Goal: Information Seeking & Learning: Learn about a topic

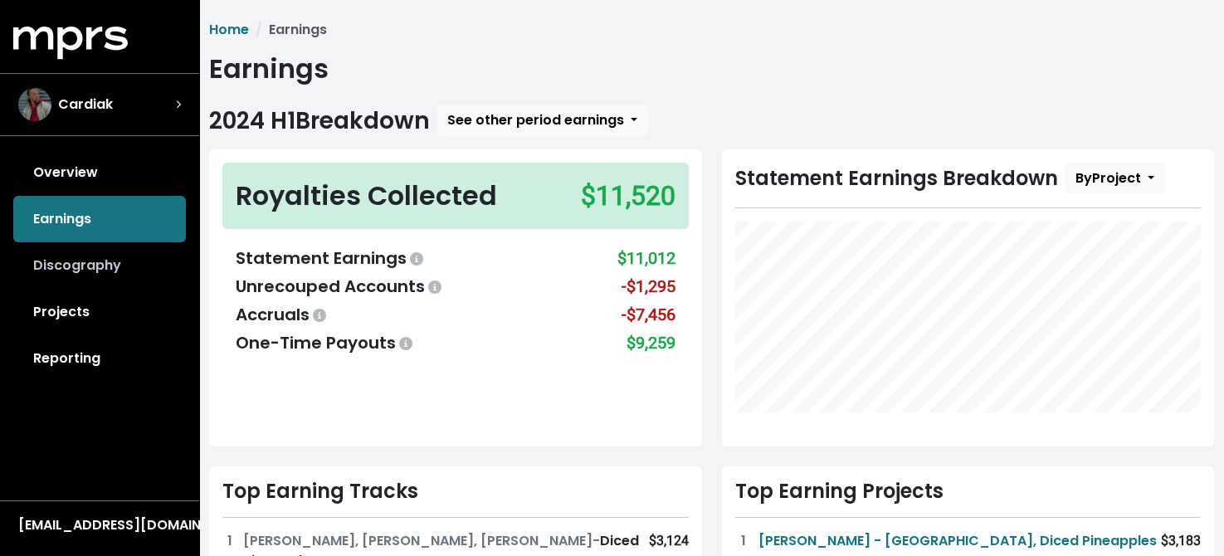
click at [93, 263] on link "Discography" at bounding box center [99, 265] width 173 height 46
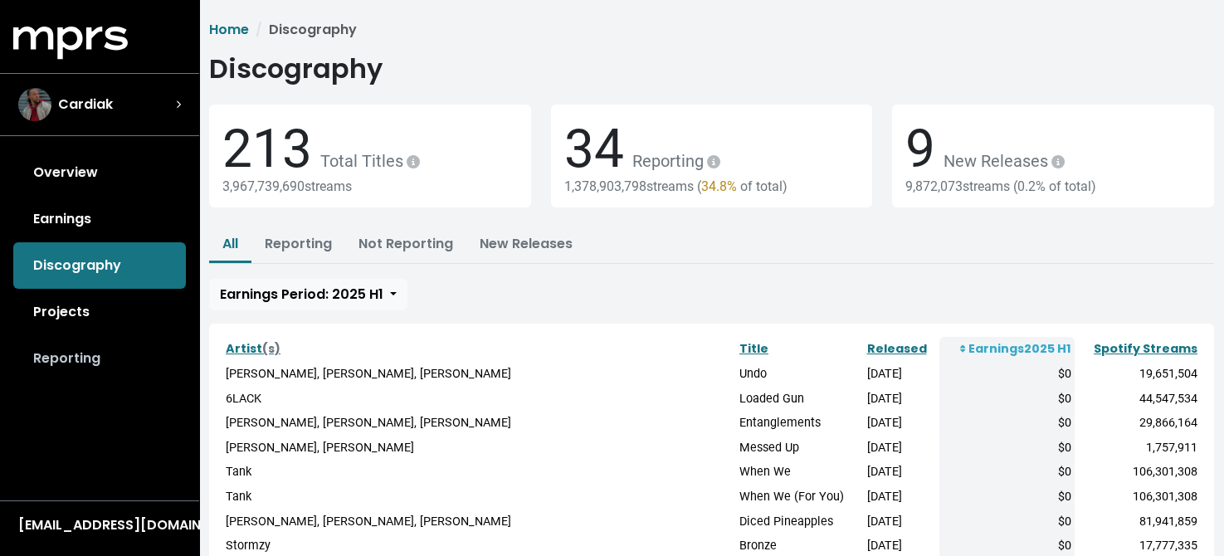
click at [65, 356] on link "Reporting" at bounding box center [99, 358] width 173 height 46
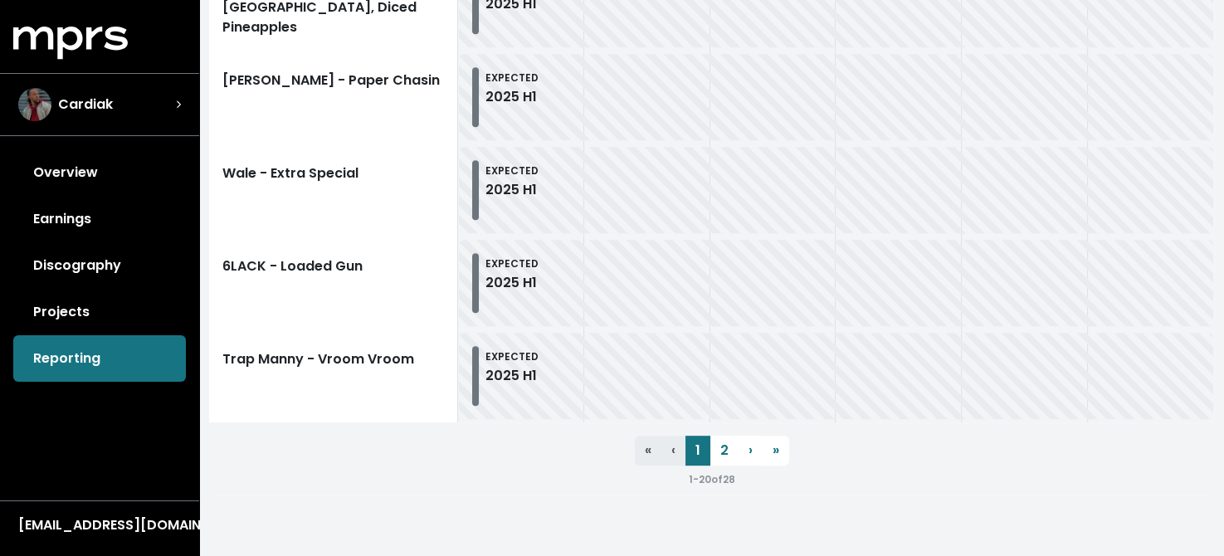
scroll to position [2040, 0]
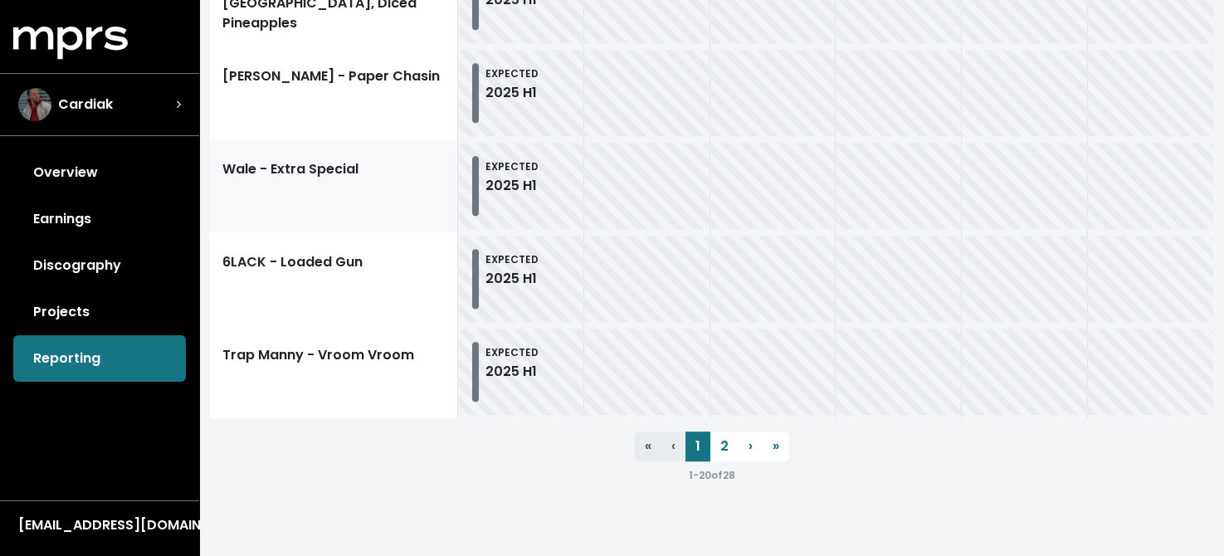
click at [305, 171] on link "Wale - Extra Special" at bounding box center [333, 185] width 249 height 93
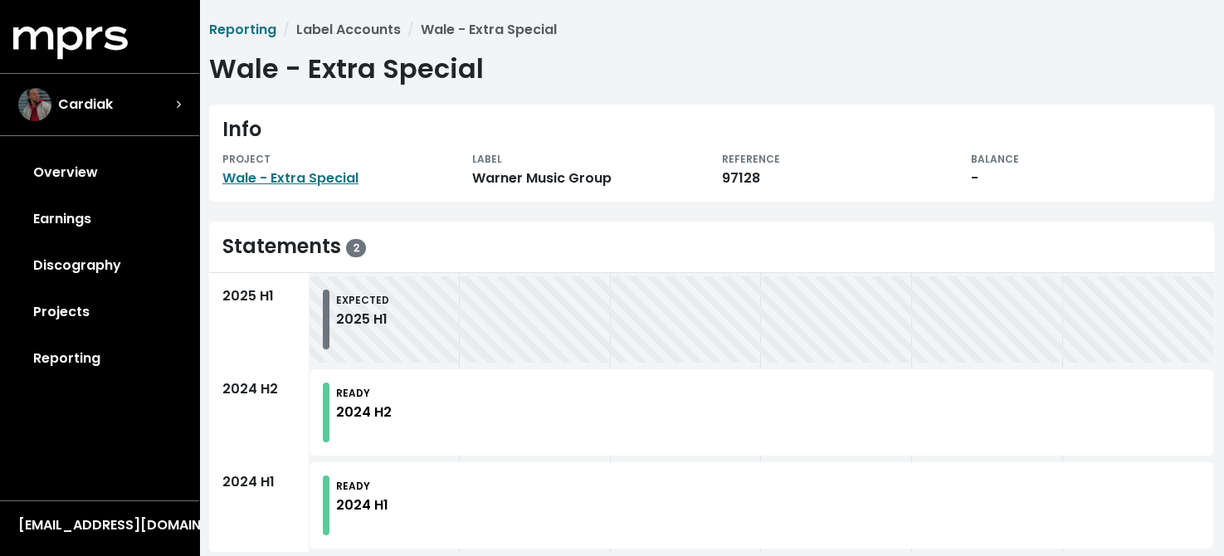
scroll to position [22, 0]
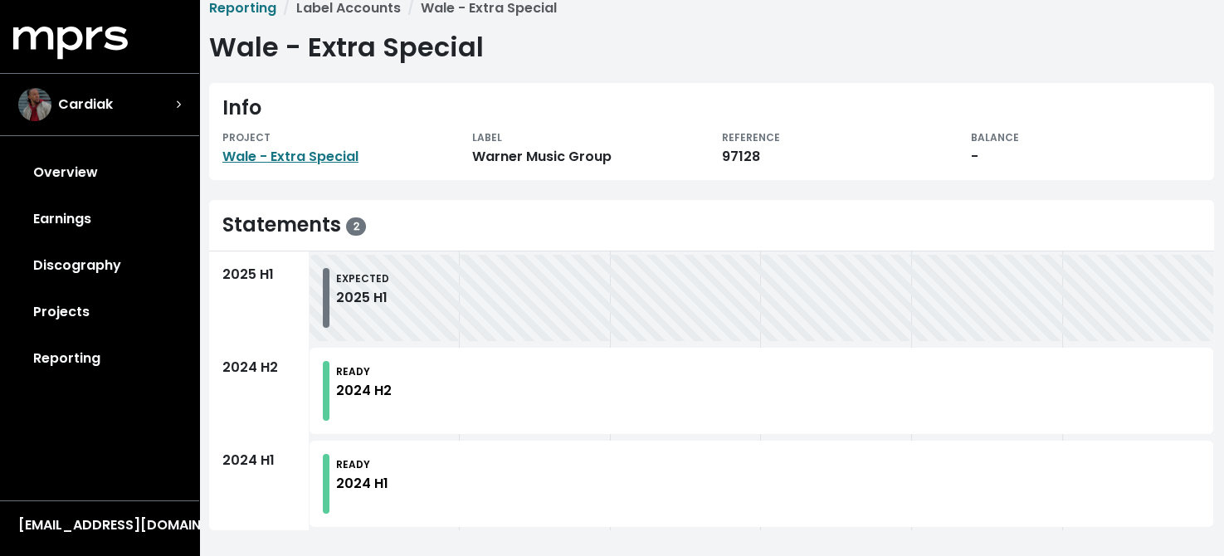
click at [374, 294] on div "2025 H1" at bounding box center [362, 298] width 53 height 20
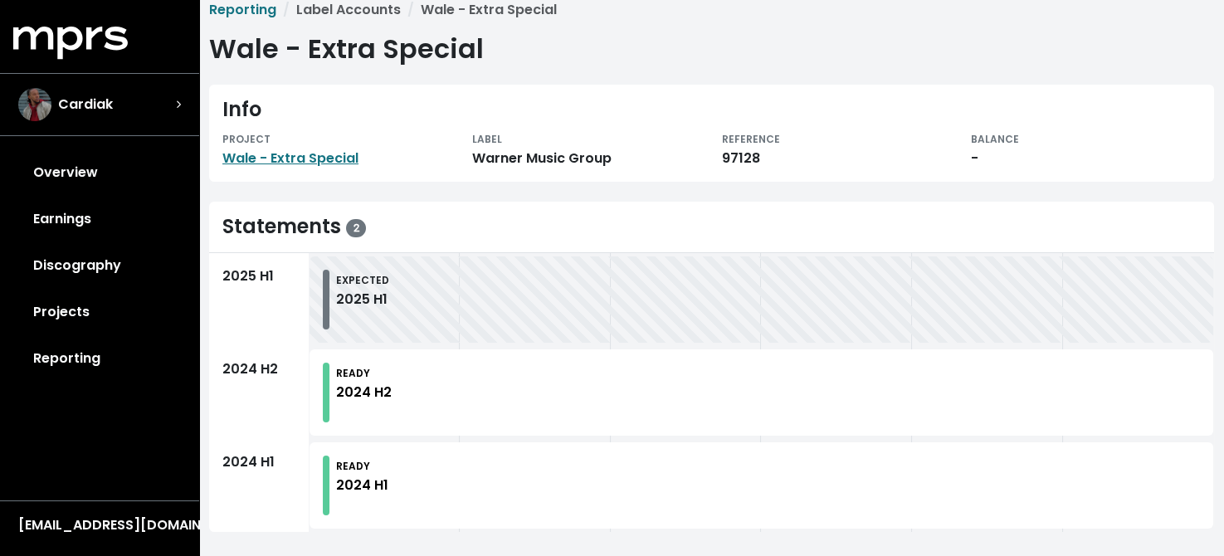
scroll to position [0, 0]
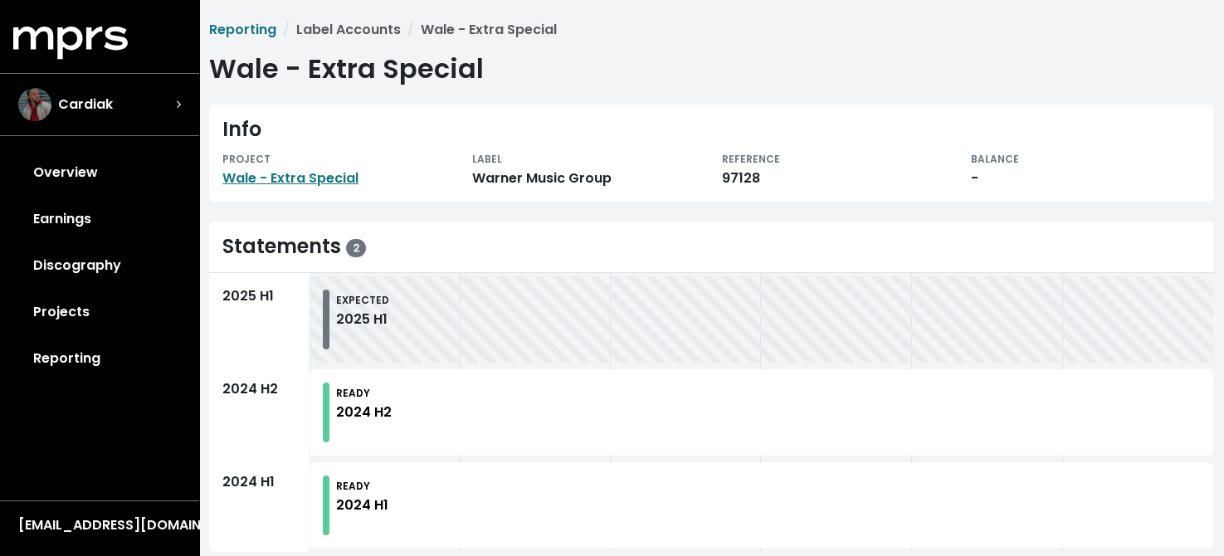
click at [512, 173] on div "Warner Music Group" at bounding box center [587, 178] width 230 height 20
click at [309, 177] on link "Wale - Extra Special" at bounding box center [290, 177] width 136 height 19
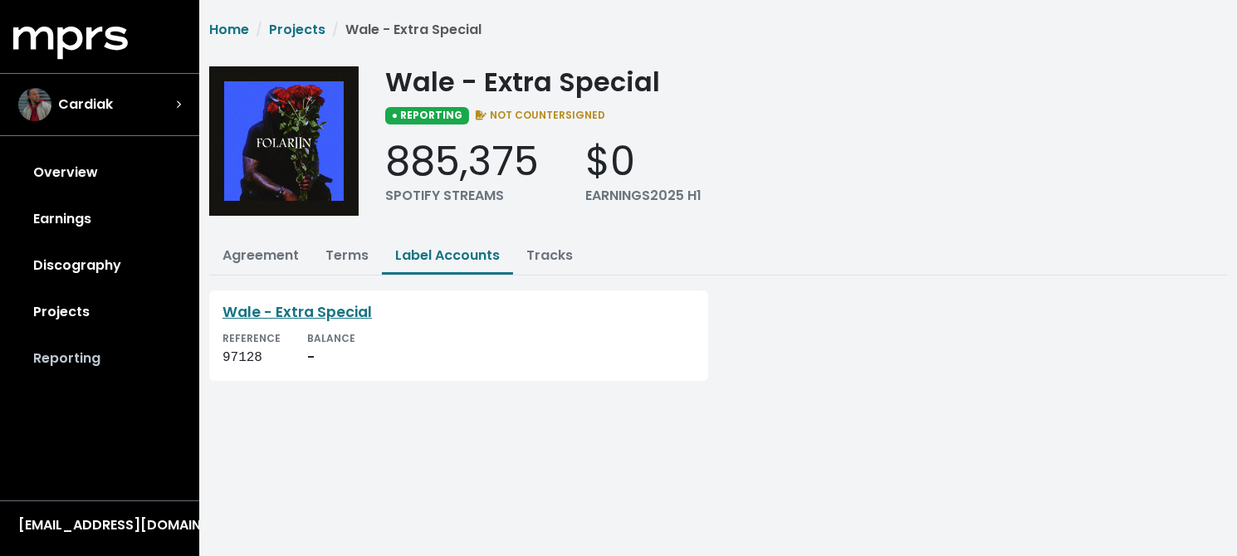
click at [53, 358] on link "Reporting" at bounding box center [99, 358] width 173 height 46
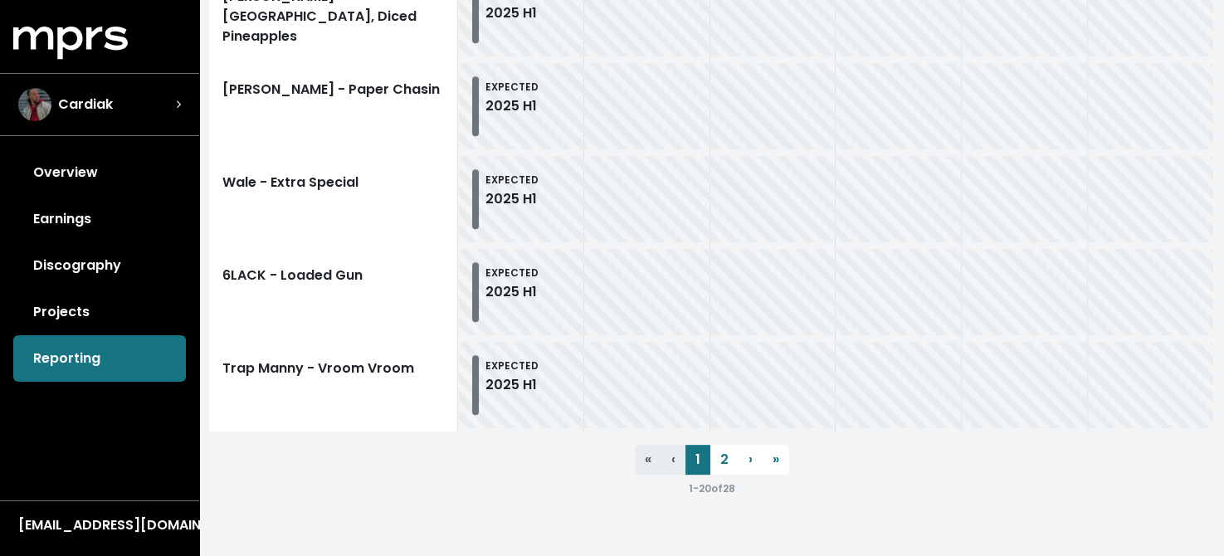
scroll to position [2040, 0]
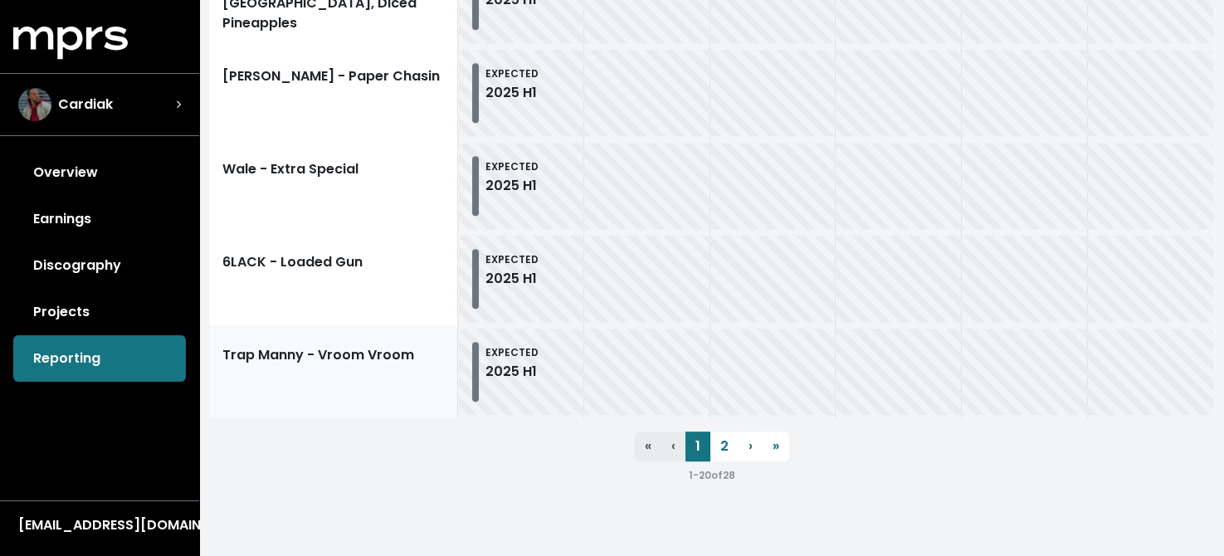
click at [351, 366] on link "Trap Manny - Vroom Vroom" at bounding box center [333, 371] width 249 height 93
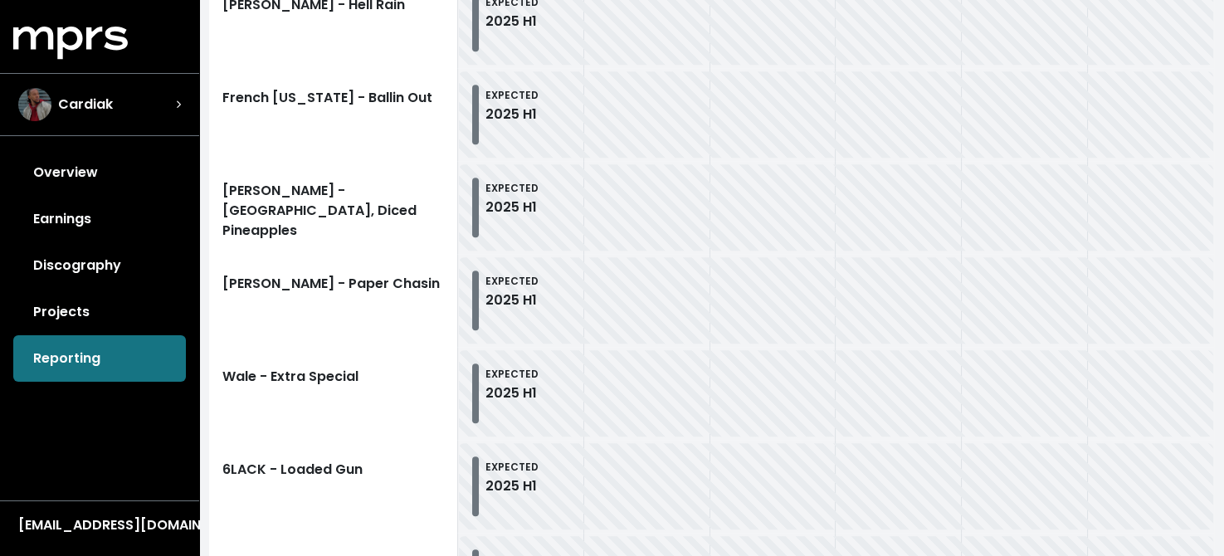
scroll to position [2040, 0]
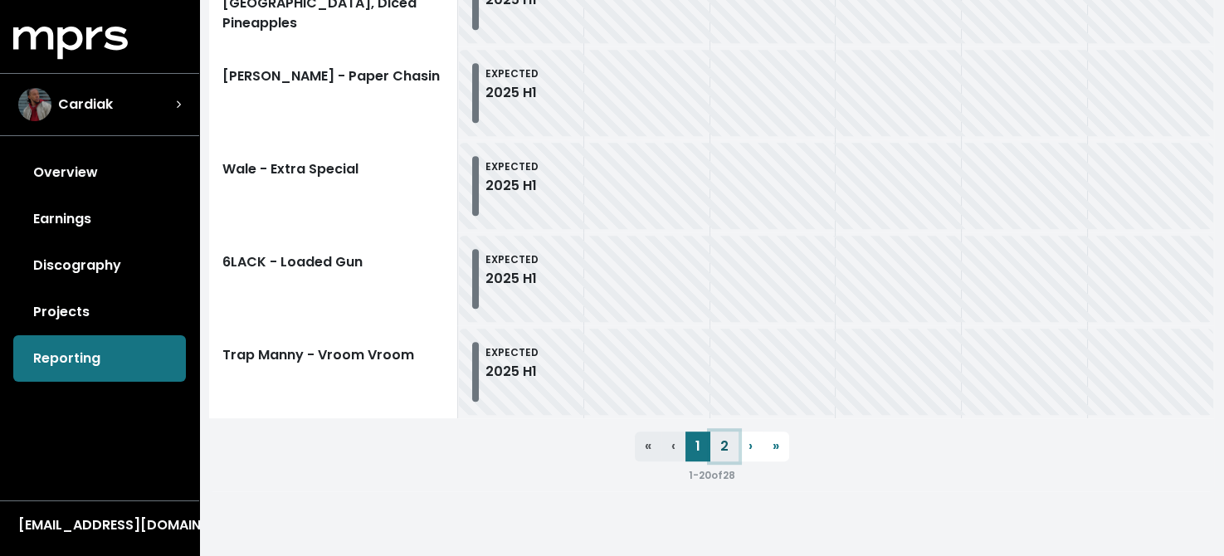
click at [725, 442] on link "2" at bounding box center [725, 447] width 28 height 30
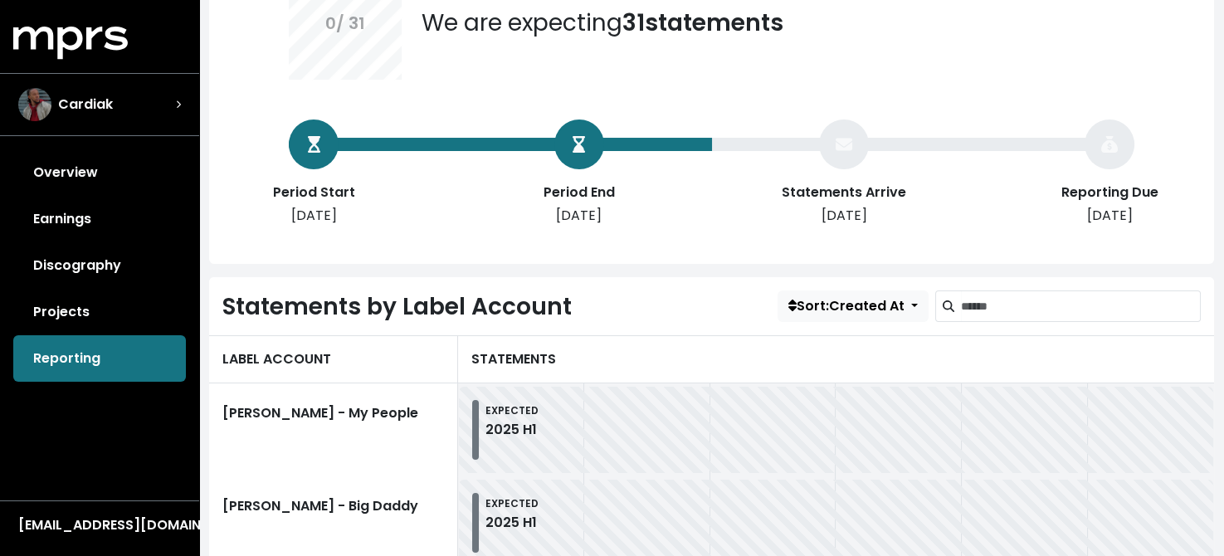
scroll to position [332, 0]
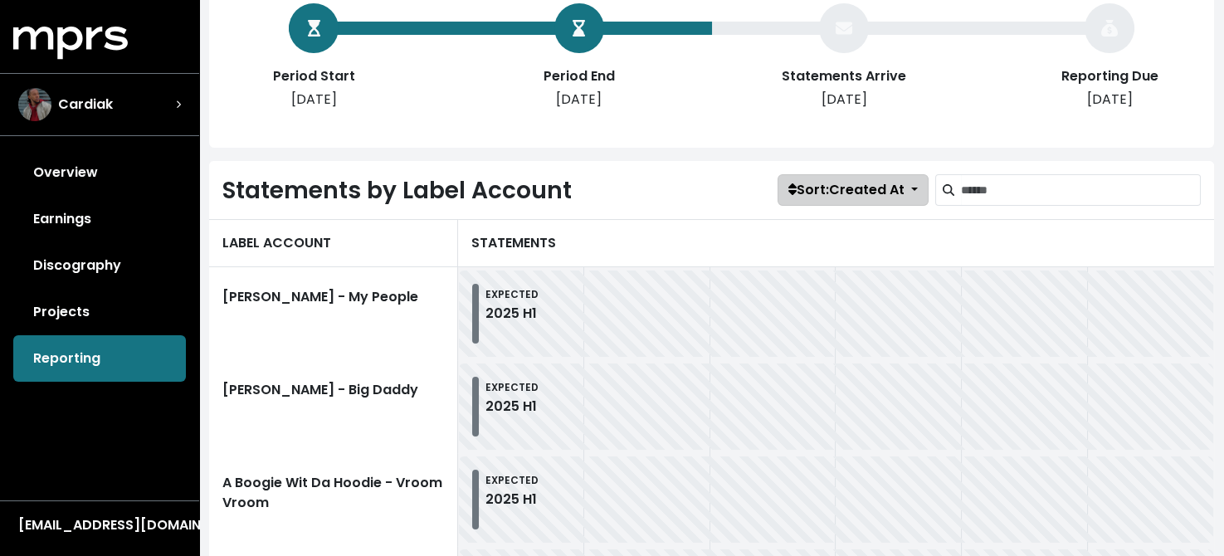
click at [880, 195] on span "Sort: Created At" at bounding box center [847, 189] width 116 height 19
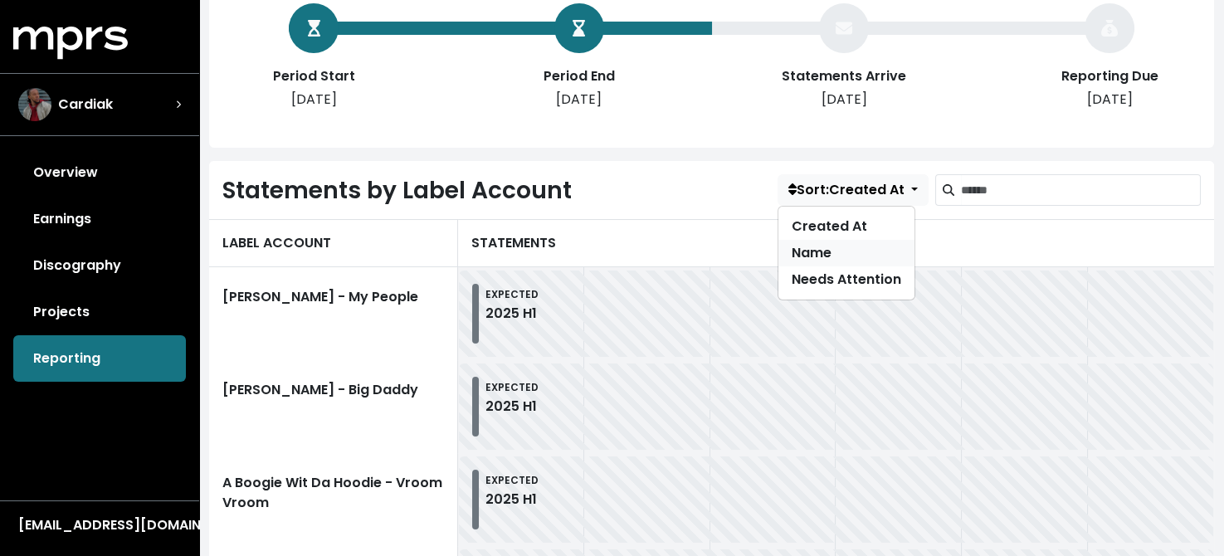
click at [818, 248] on link "Name" at bounding box center [847, 253] width 136 height 27
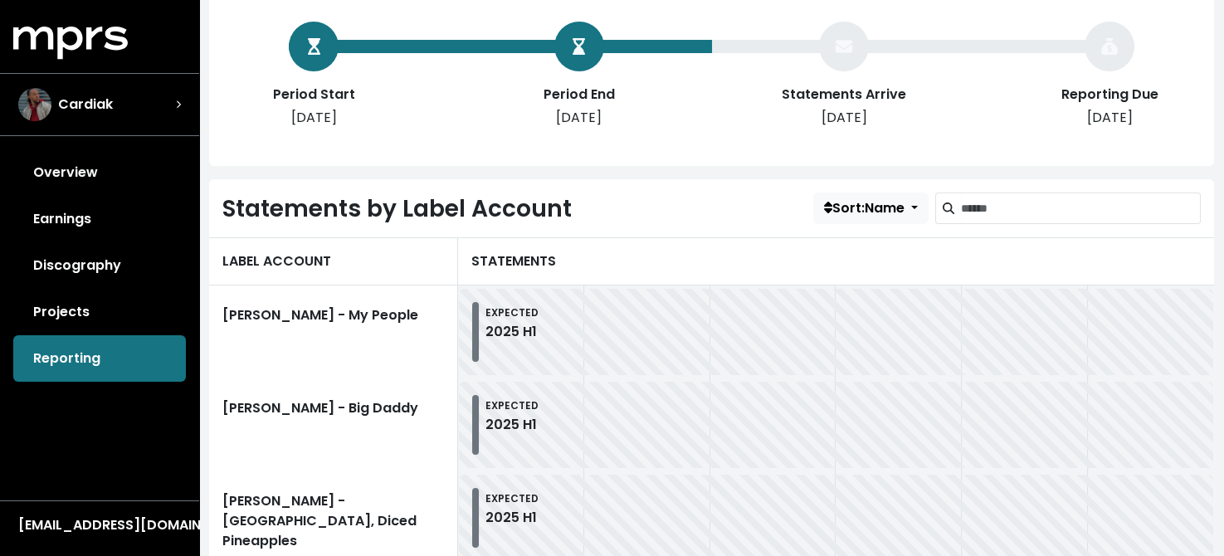
scroll to position [332, 0]
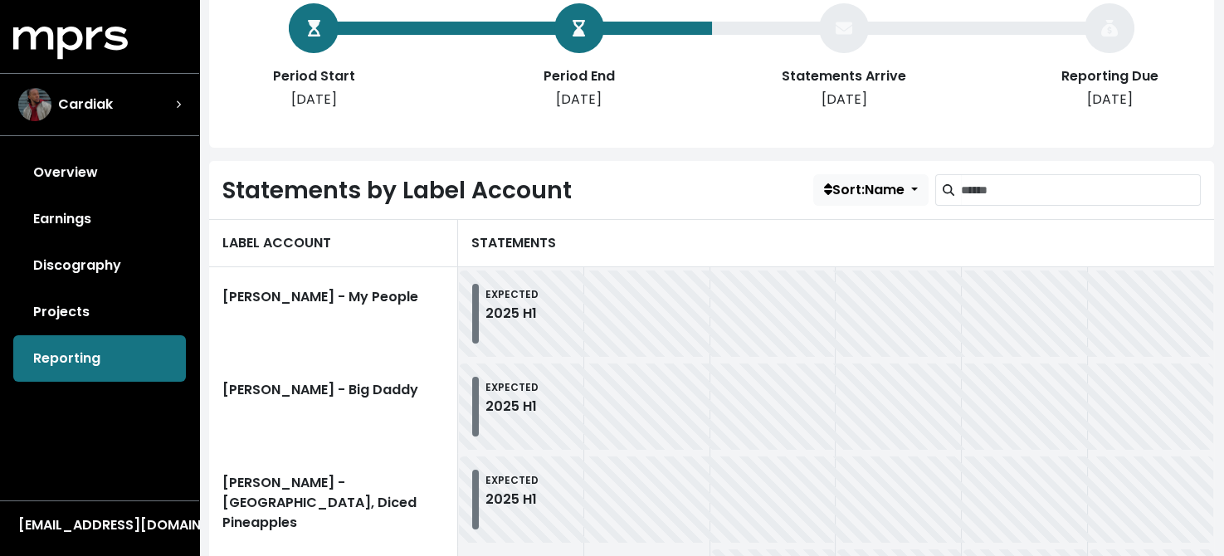
click at [276, 240] on div "LABEL ACCOUNT" at bounding box center [333, 243] width 249 height 48
click at [889, 190] on span "Sort: Name" at bounding box center [864, 189] width 81 height 19
click at [877, 229] on link "Created At" at bounding box center [882, 226] width 136 height 27
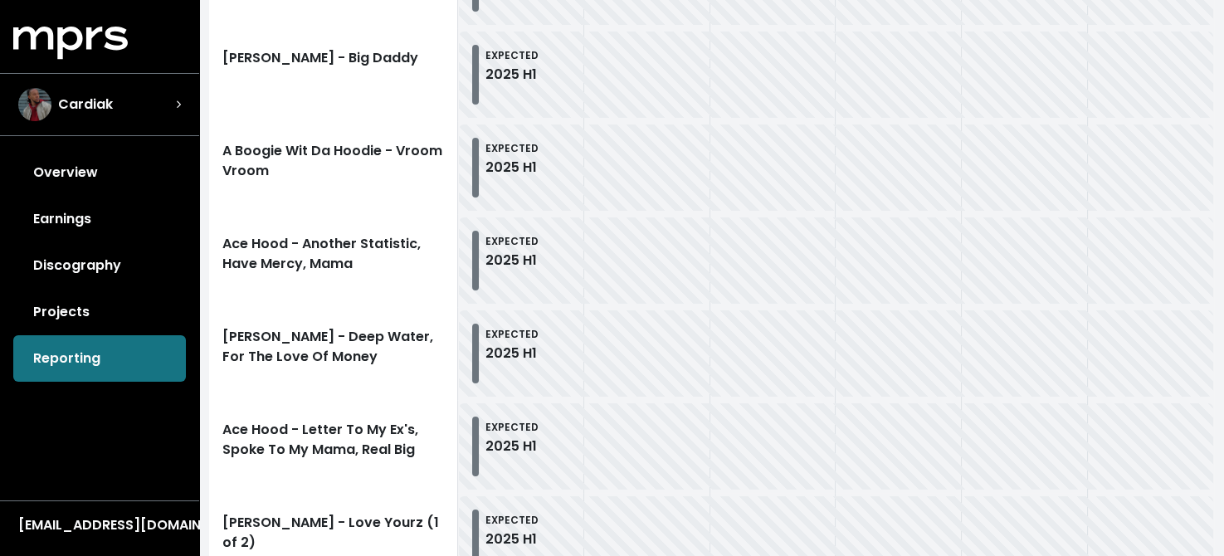
scroll to position [925, 0]
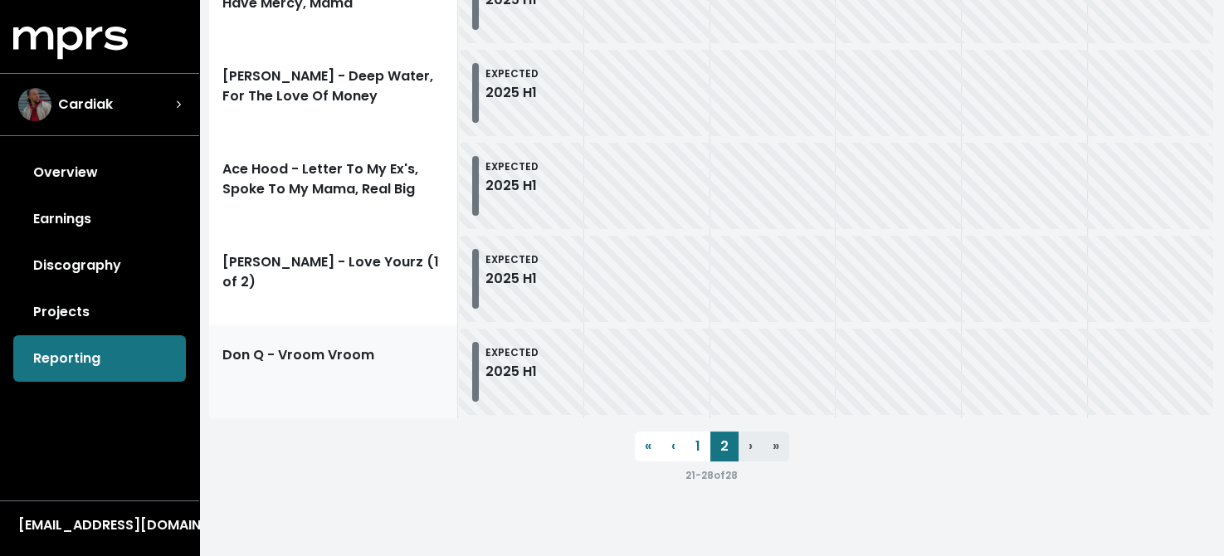
click at [404, 351] on link "Don Q - Vroom Vroom" at bounding box center [333, 371] width 249 height 93
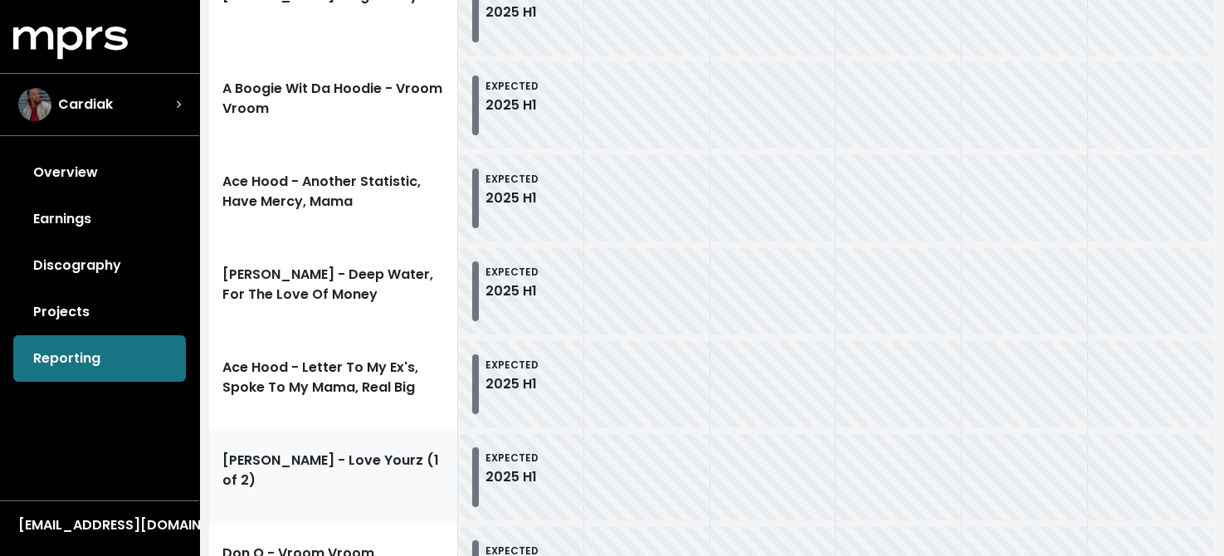
scroll to position [925, 0]
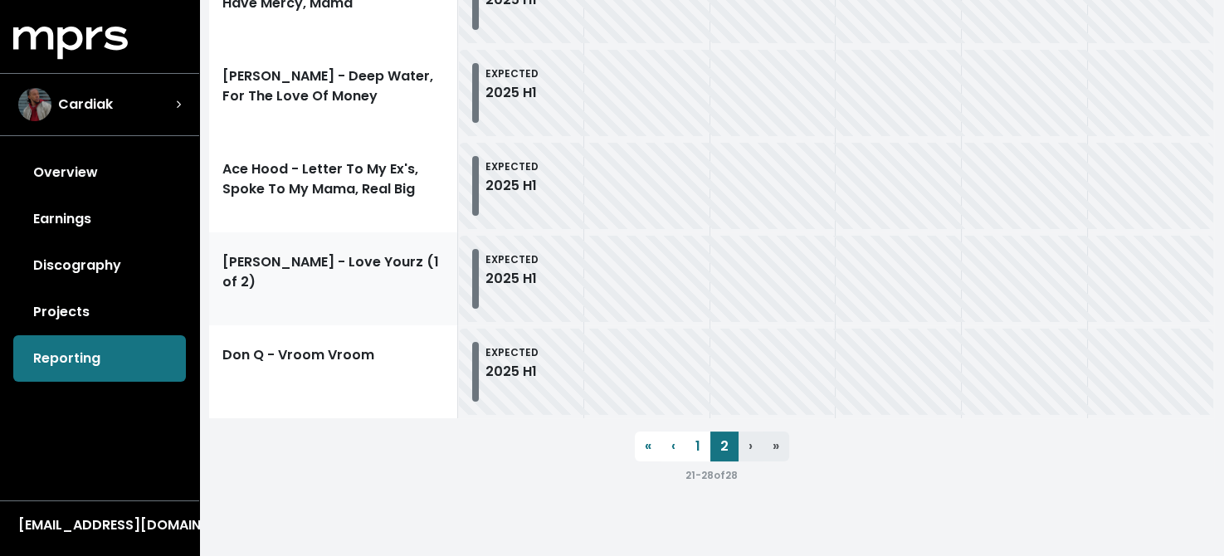
click at [344, 267] on link "[PERSON_NAME] - Love Yourz (1 of 2)" at bounding box center [333, 278] width 249 height 93
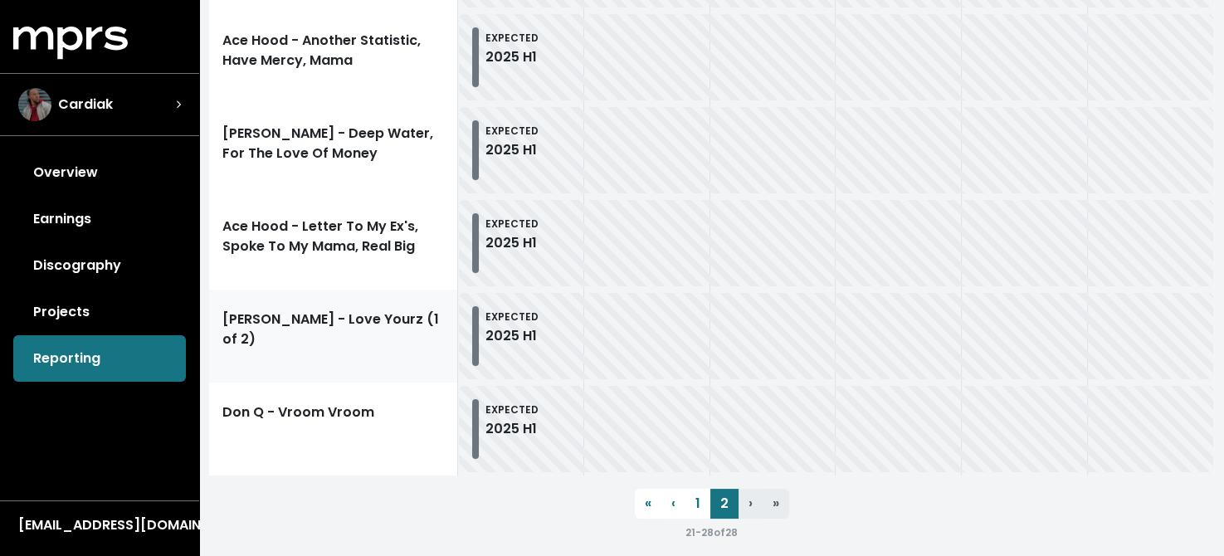
scroll to position [759, 0]
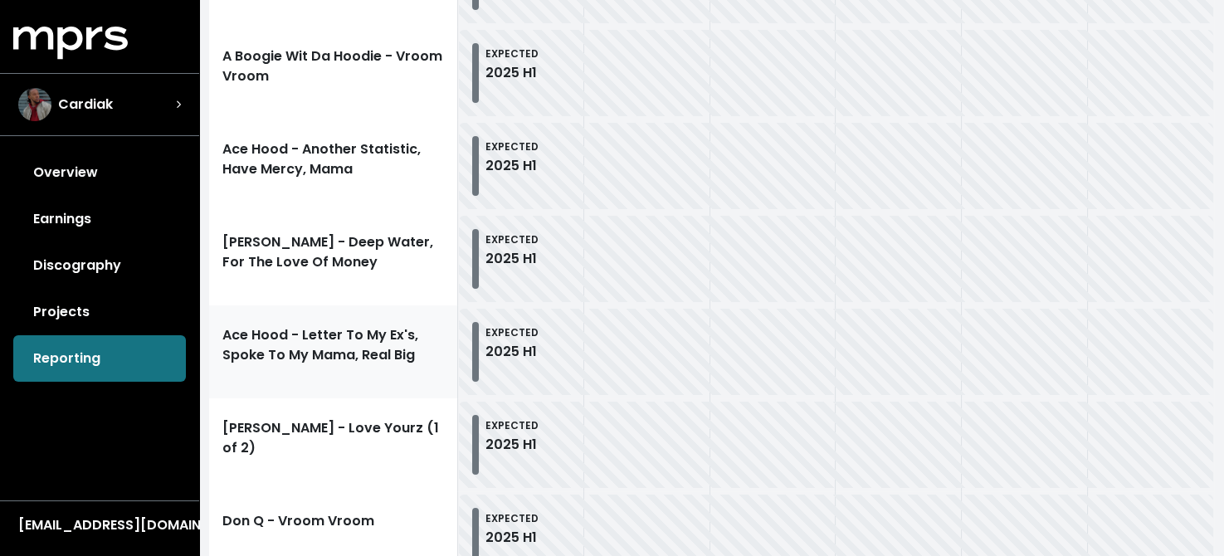
click at [345, 333] on link "Ace Hood - Letter To My Ex's, Spoke To My Mama, Real Big" at bounding box center [333, 351] width 249 height 93
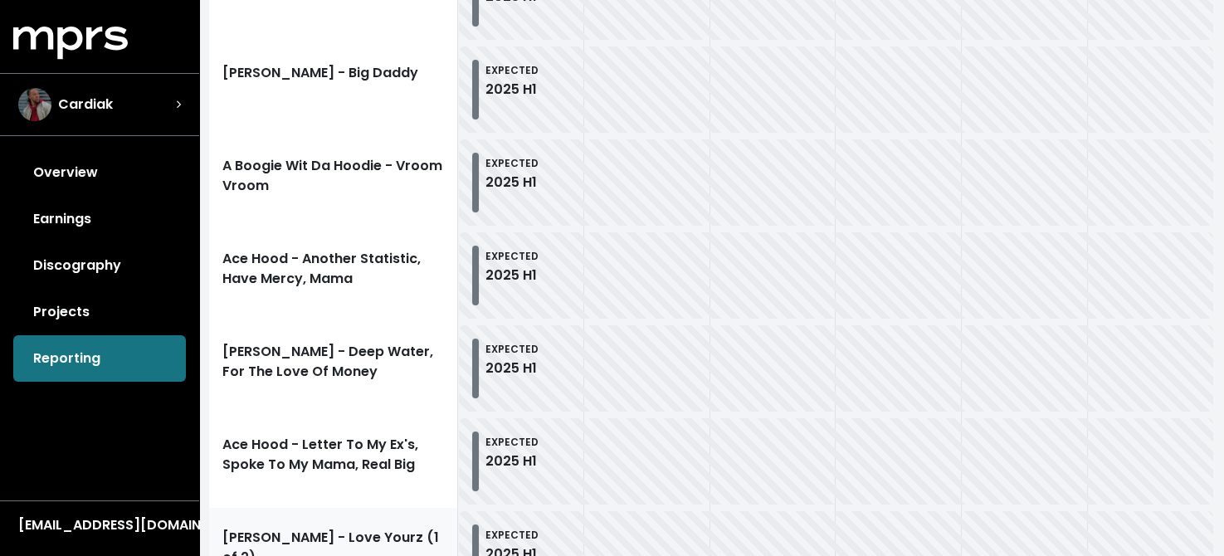
scroll to position [593, 0]
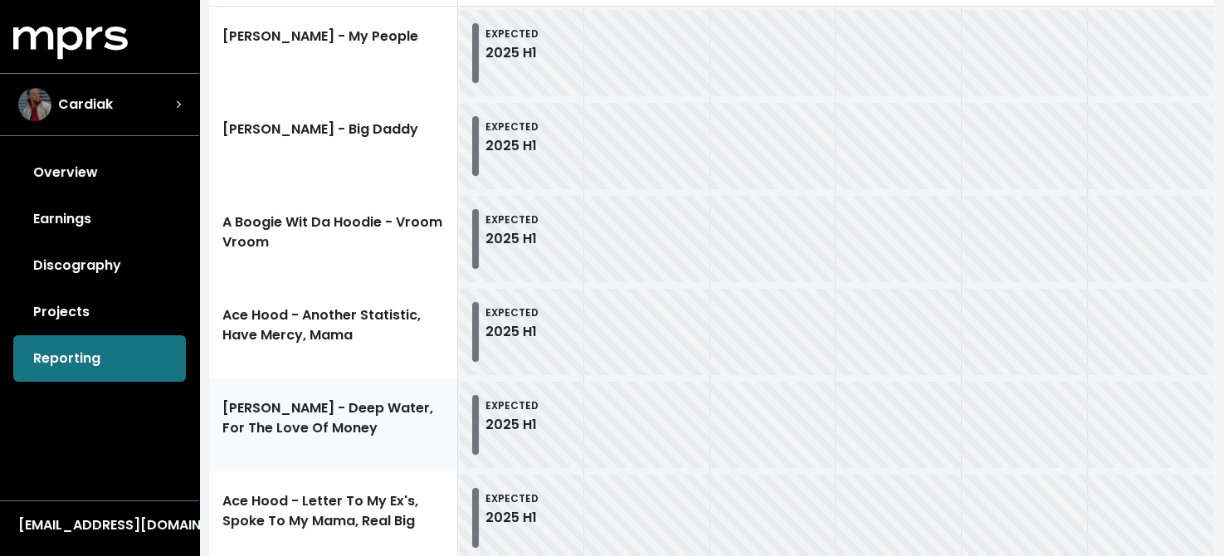
click at [323, 414] on link "[PERSON_NAME] - Deep Water, For The Love Of Money" at bounding box center [333, 425] width 249 height 93
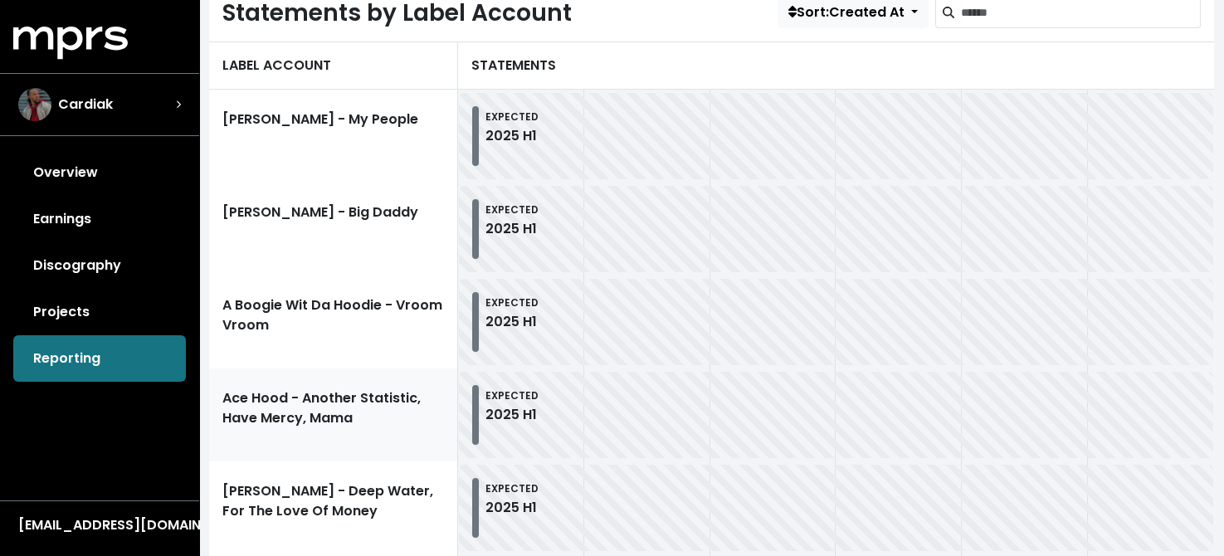
scroll to position [427, 0]
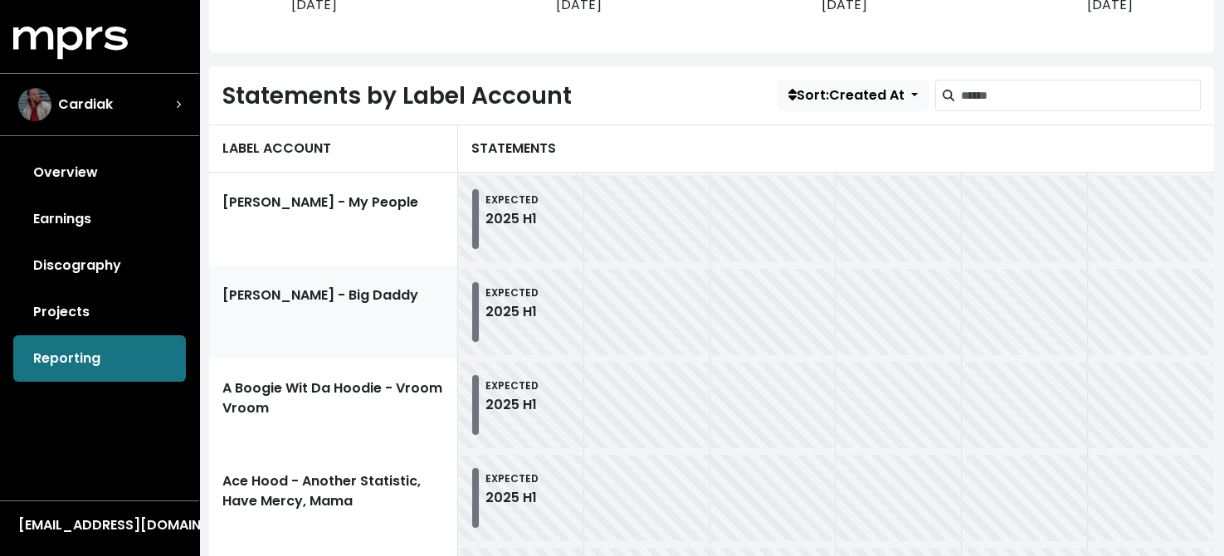
click at [310, 301] on link "[PERSON_NAME] - Big Daddy" at bounding box center [333, 312] width 249 height 93
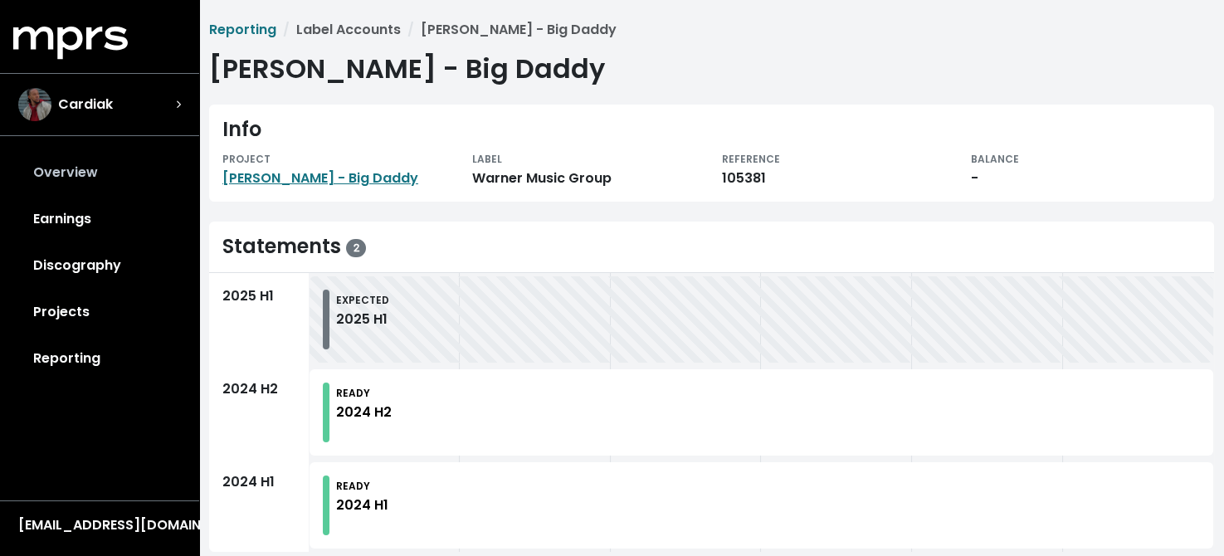
click at [87, 173] on link "Overview" at bounding box center [99, 172] width 173 height 46
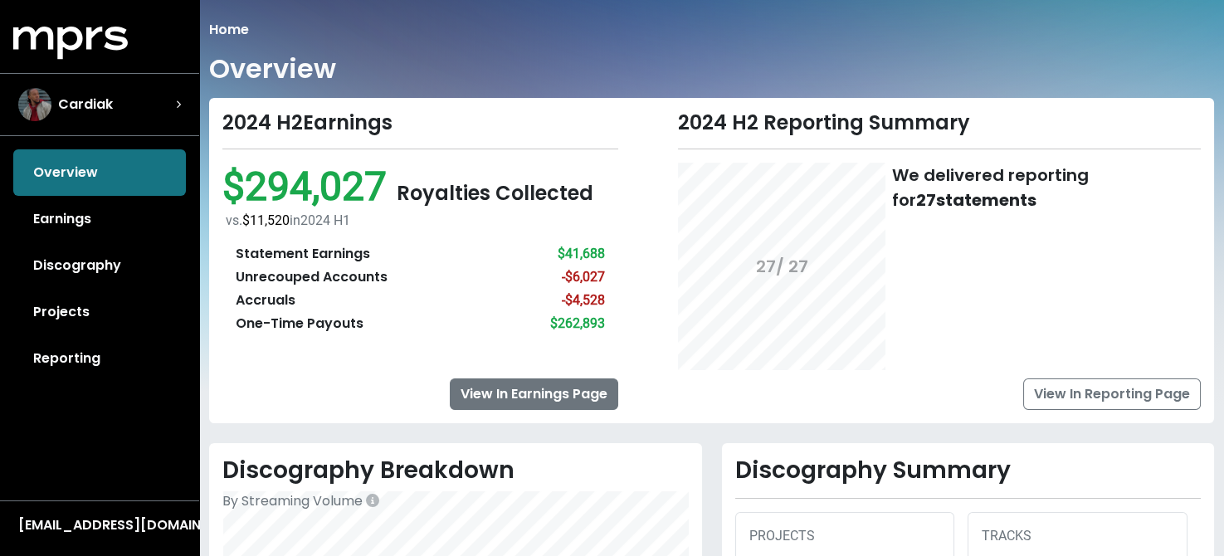
click at [508, 393] on link "View In Earnings Page" at bounding box center [534, 395] width 168 height 32
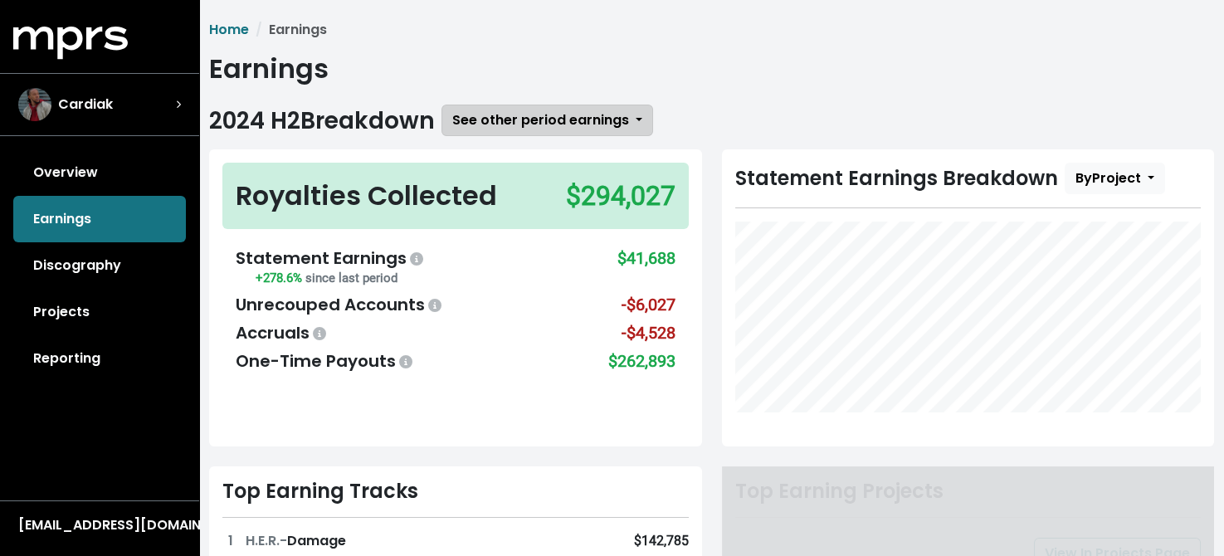
click at [594, 120] on span "See other period earnings" at bounding box center [540, 119] width 177 height 19
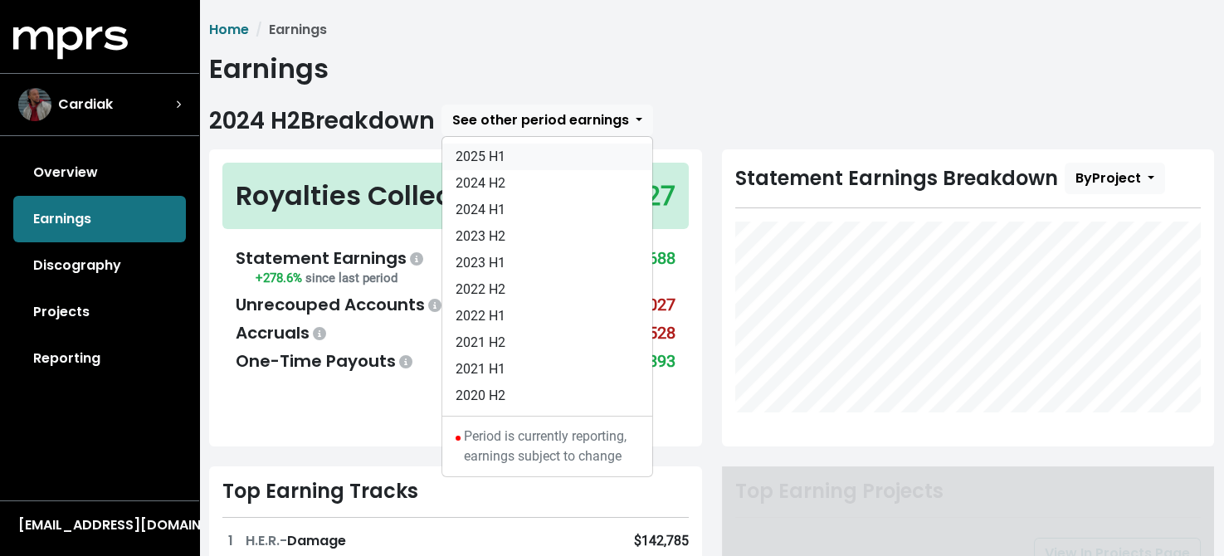
click at [506, 149] on link "2025 H1" at bounding box center [547, 157] width 210 height 27
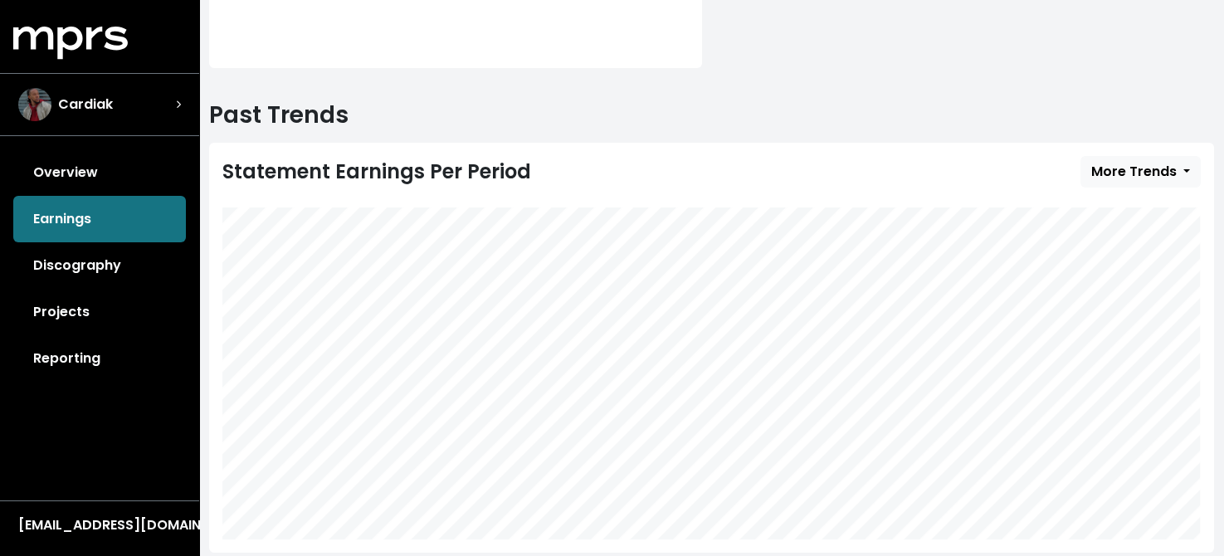
scroll to position [501, 0]
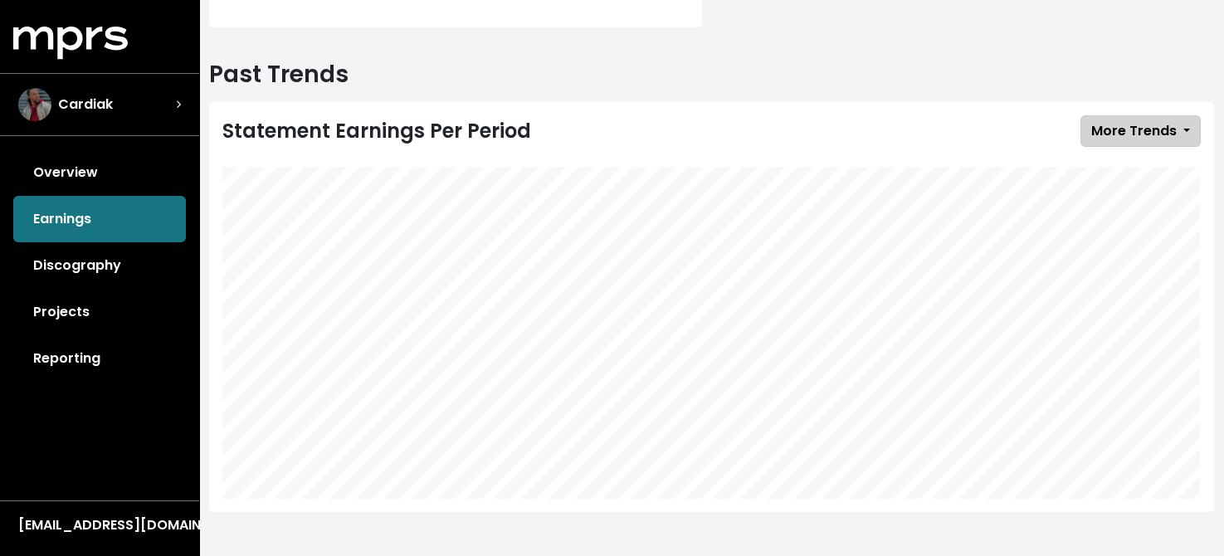
click at [1179, 127] on button "More Trends" at bounding box center [1141, 131] width 120 height 32
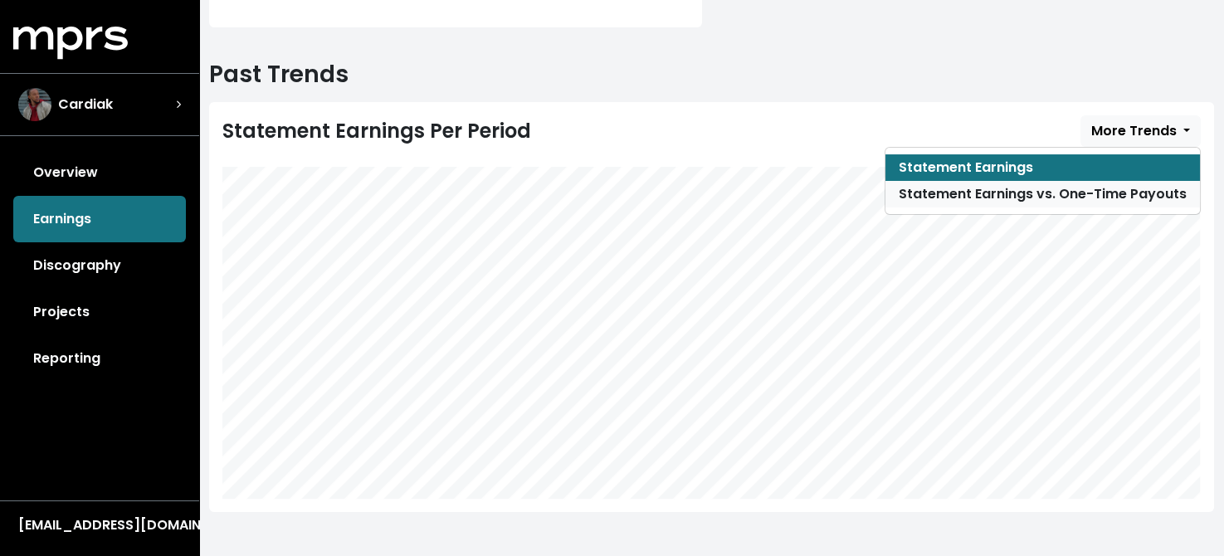
click at [1003, 194] on link "Statement Earnings vs. One-Time Payouts" at bounding box center [1043, 194] width 315 height 27
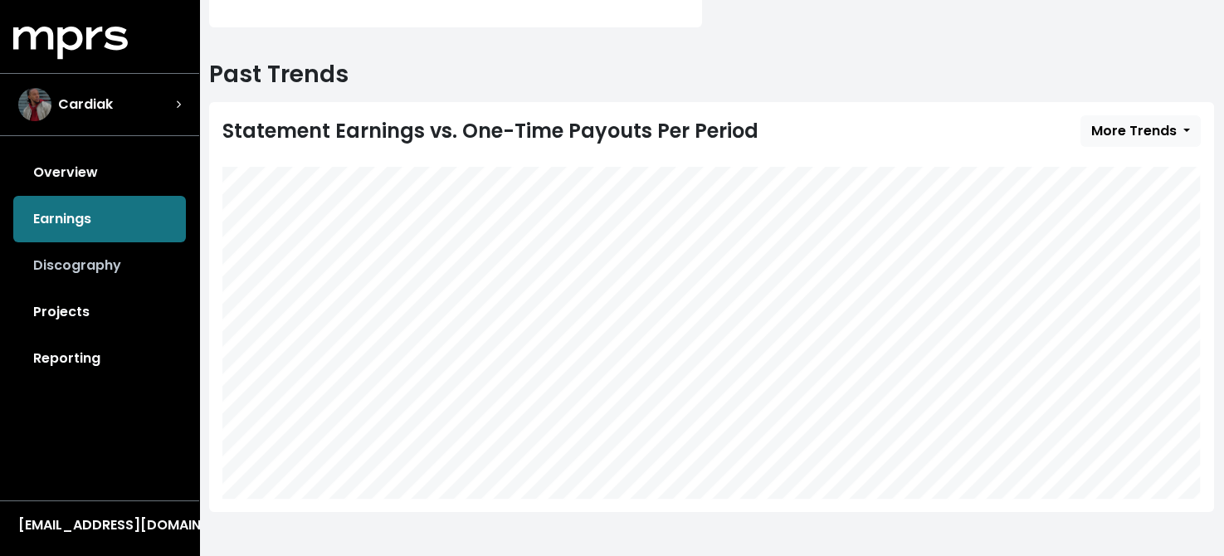
click at [83, 260] on link "Discography" at bounding box center [99, 265] width 173 height 46
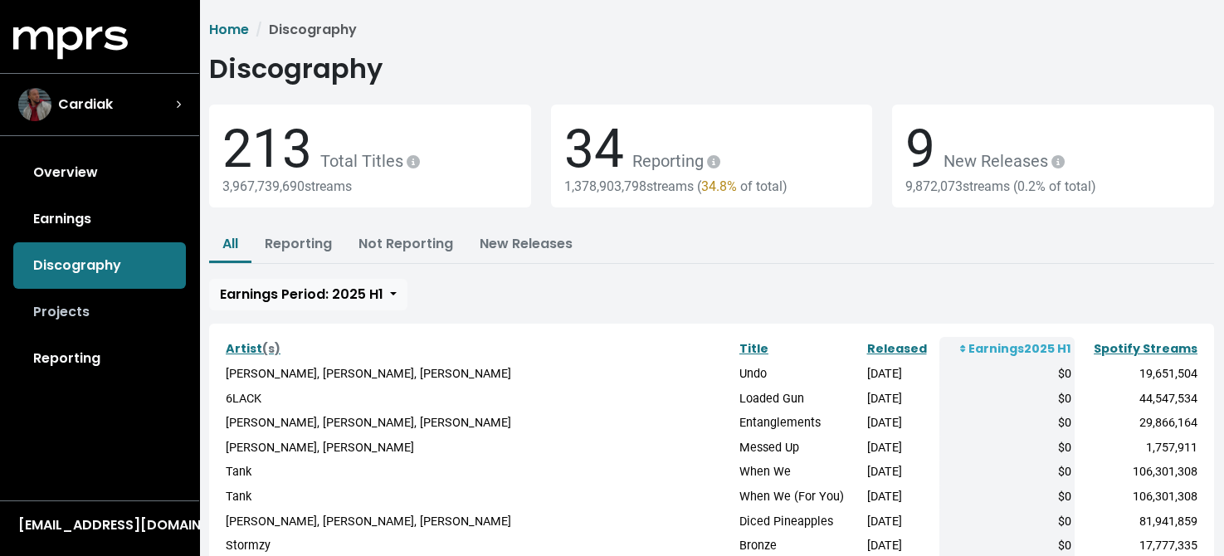
click at [77, 315] on link "Projects" at bounding box center [99, 312] width 173 height 46
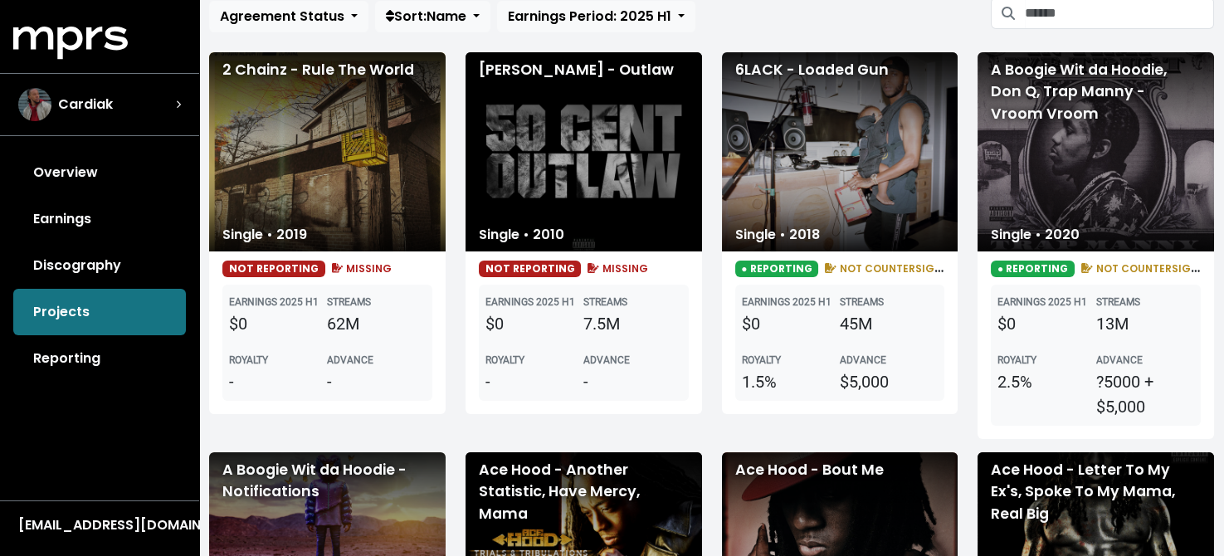
scroll to position [166, 0]
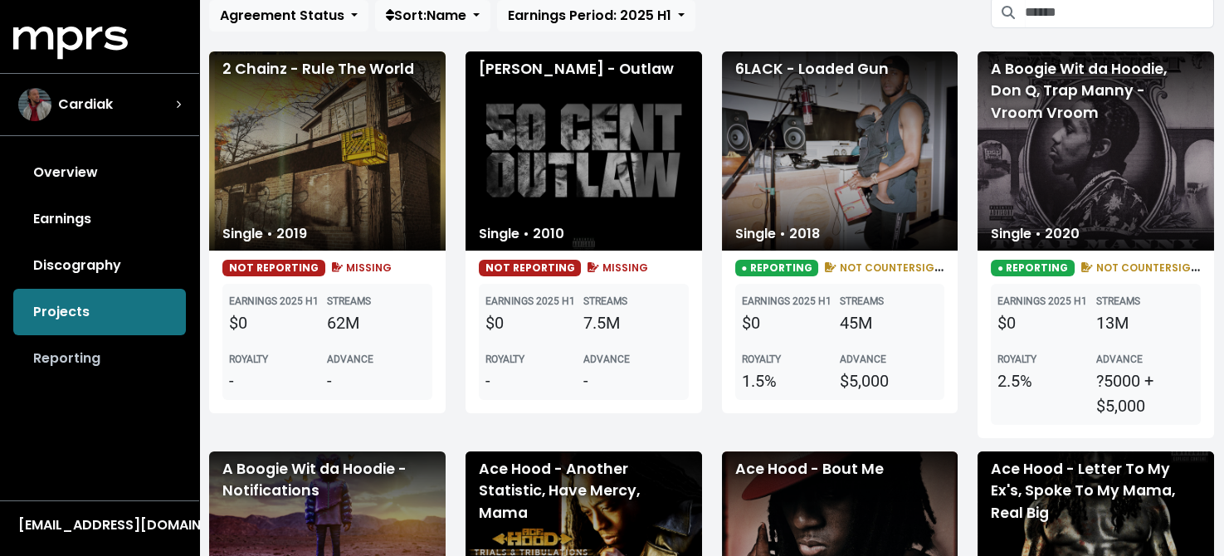
click at [71, 364] on link "Reporting" at bounding box center [99, 358] width 173 height 46
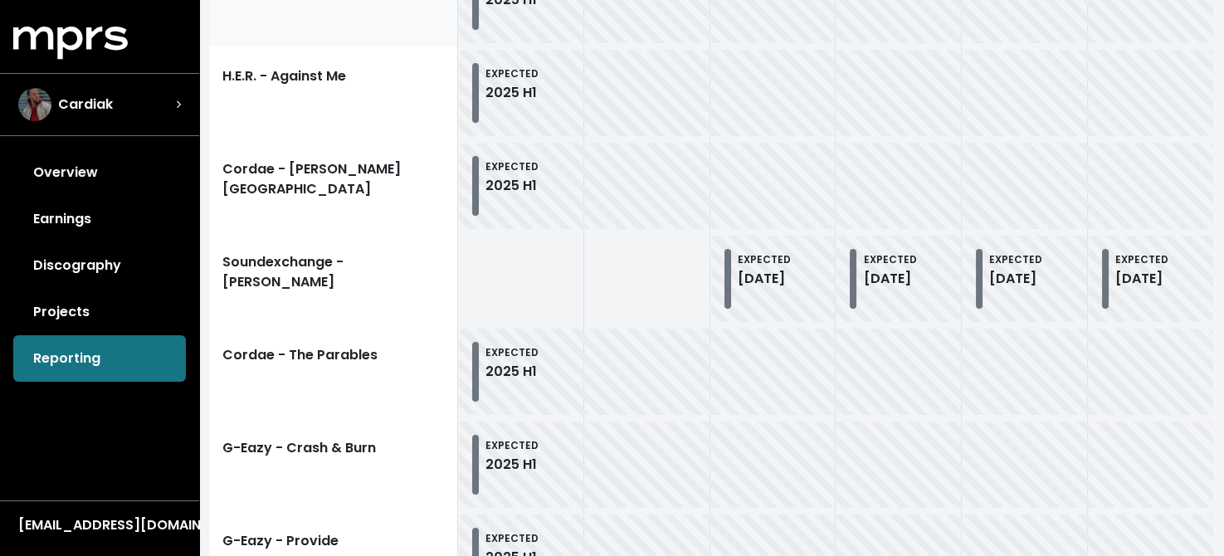
scroll to position [747, 0]
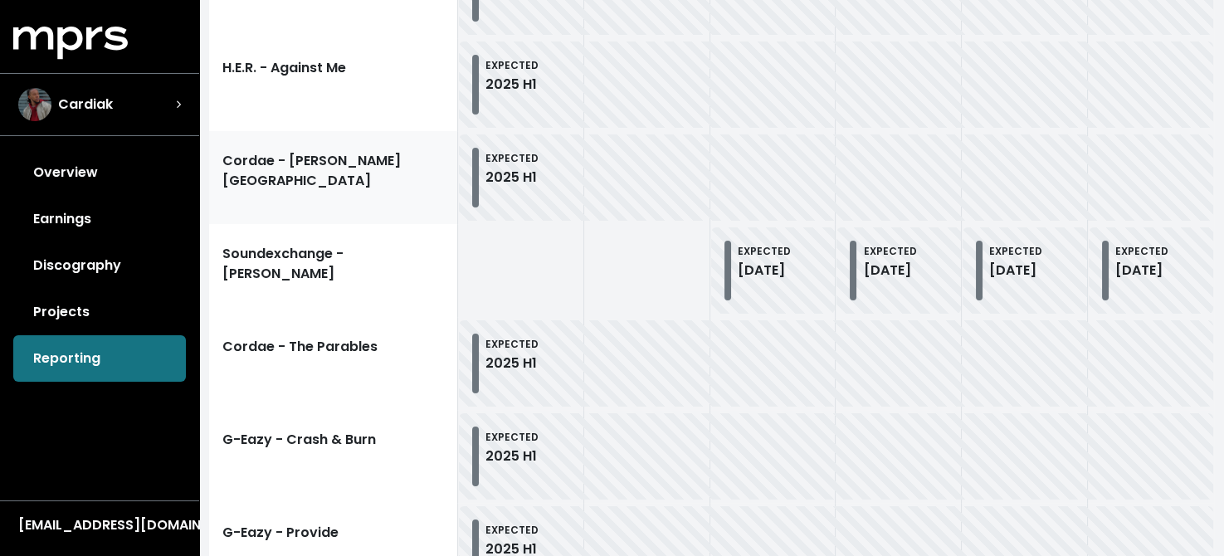
click at [349, 176] on link "Cordae - [PERSON_NAME][GEOGRAPHIC_DATA]" at bounding box center [333, 177] width 249 height 93
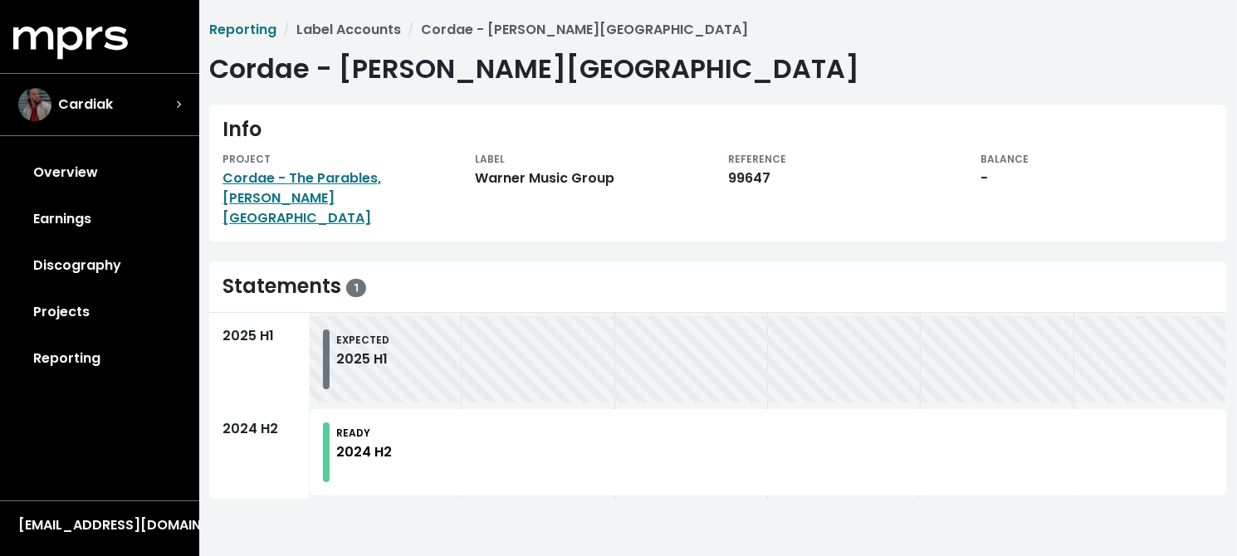
click at [369, 442] on div "2024 H2" at bounding box center [364, 452] width 56 height 20
click at [61, 357] on link "Reporting" at bounding box center [99, 358] width 173 height 46
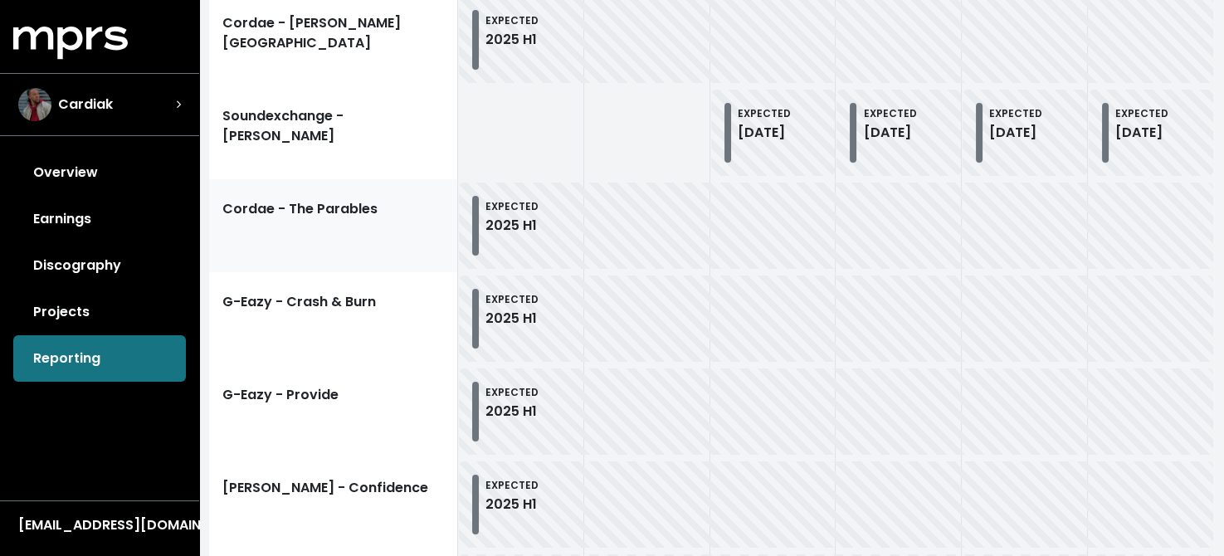
scroll to position [913, 0]
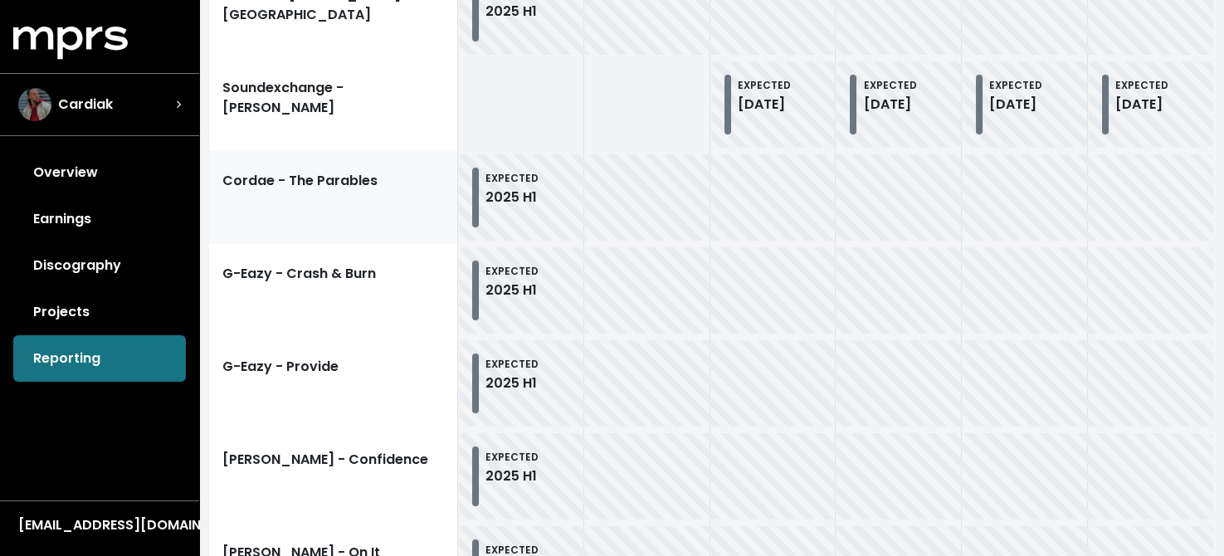
click at [379, 211] on link "Cordae - The Parables" at bounding box center [333, 197] width 249 height 93
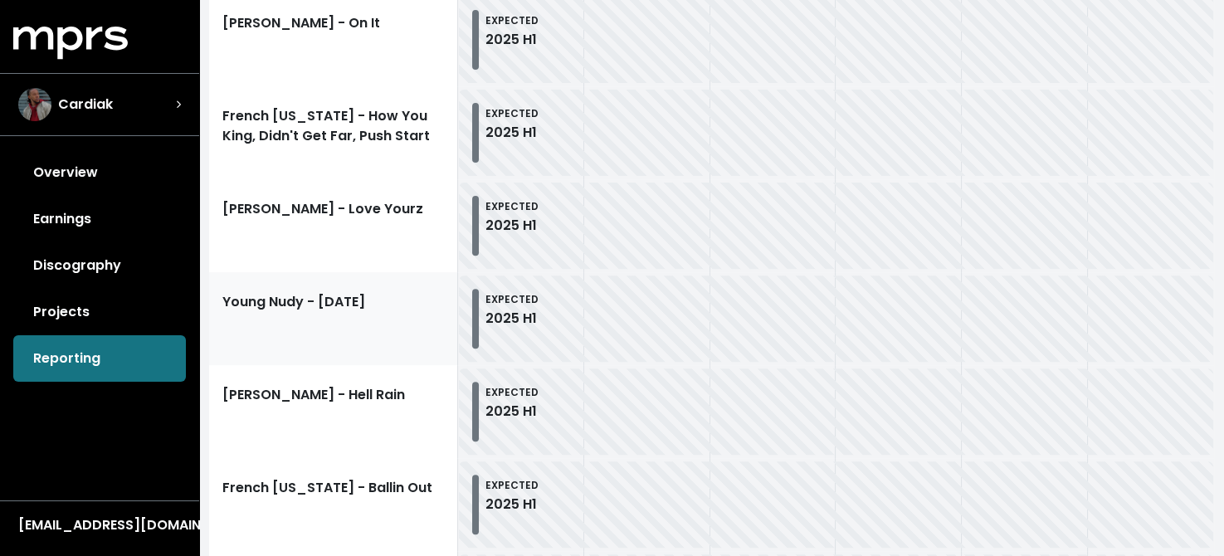
scroll to position [1692, 0]
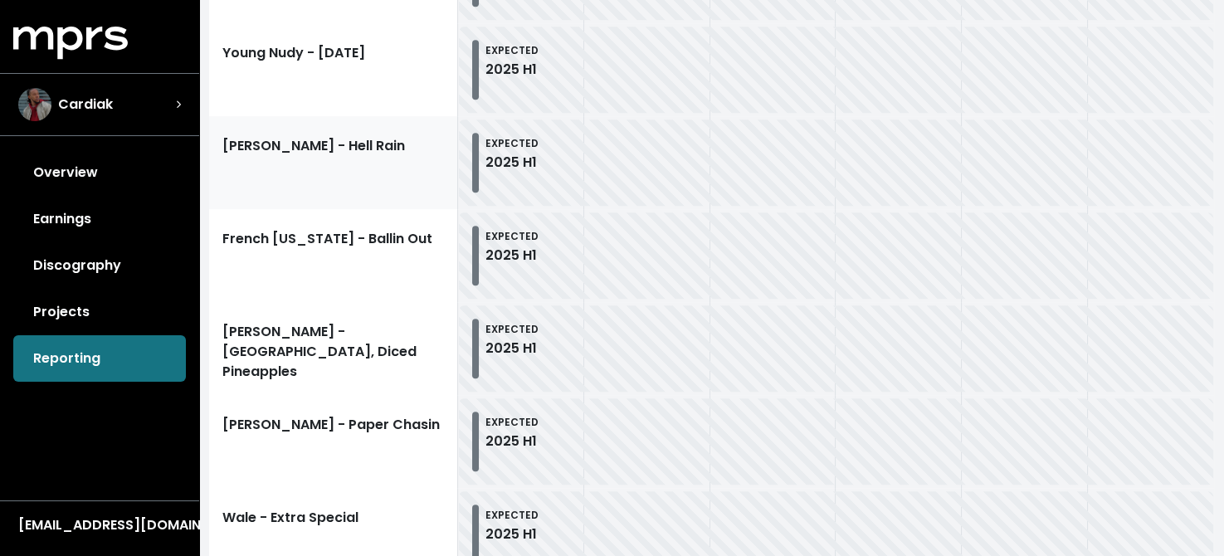
click at [355, 156] on link "[PERSON_NAME] - Hell Rain" at bounding box center [333, 162] width 249 height 93
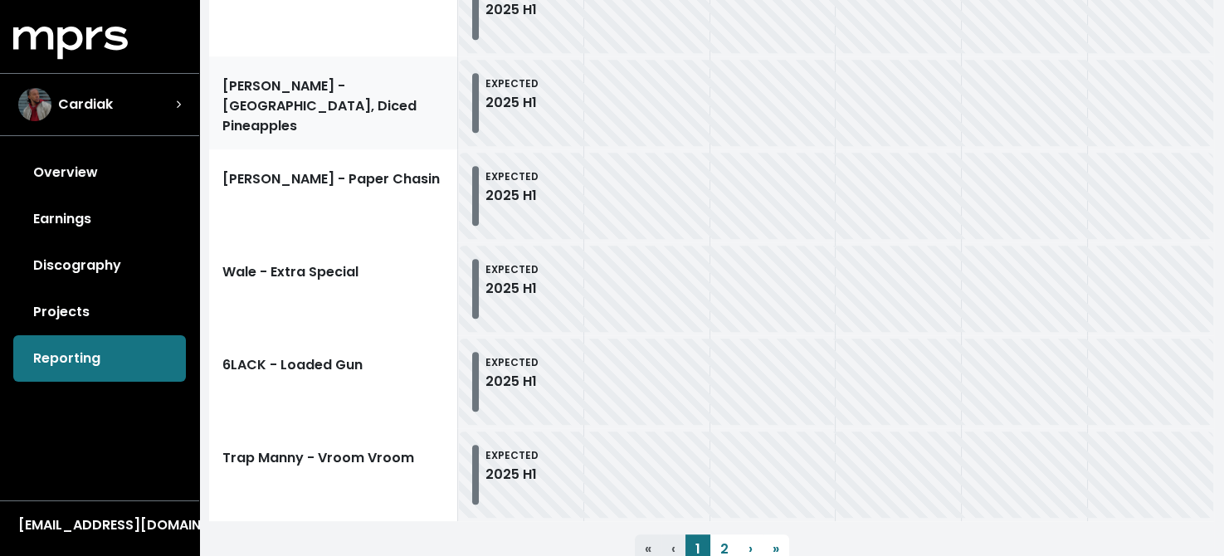
scroll to position [2024, 0]
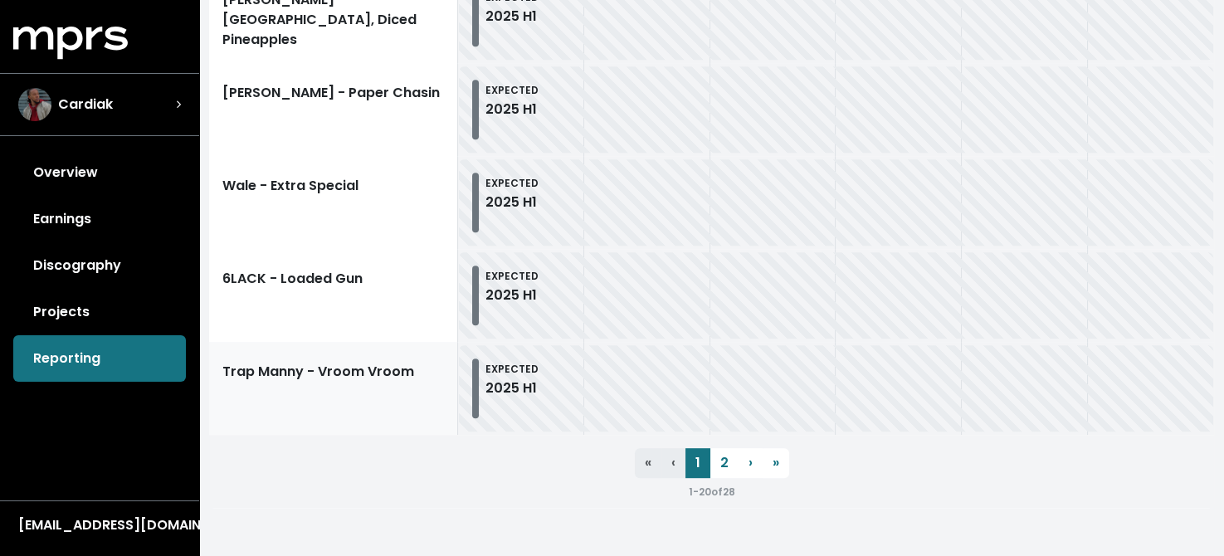
click at [309, 369] on link "Trap Manny - Vroom Vroom" at bounding box center [333, 388] width 249 height 93
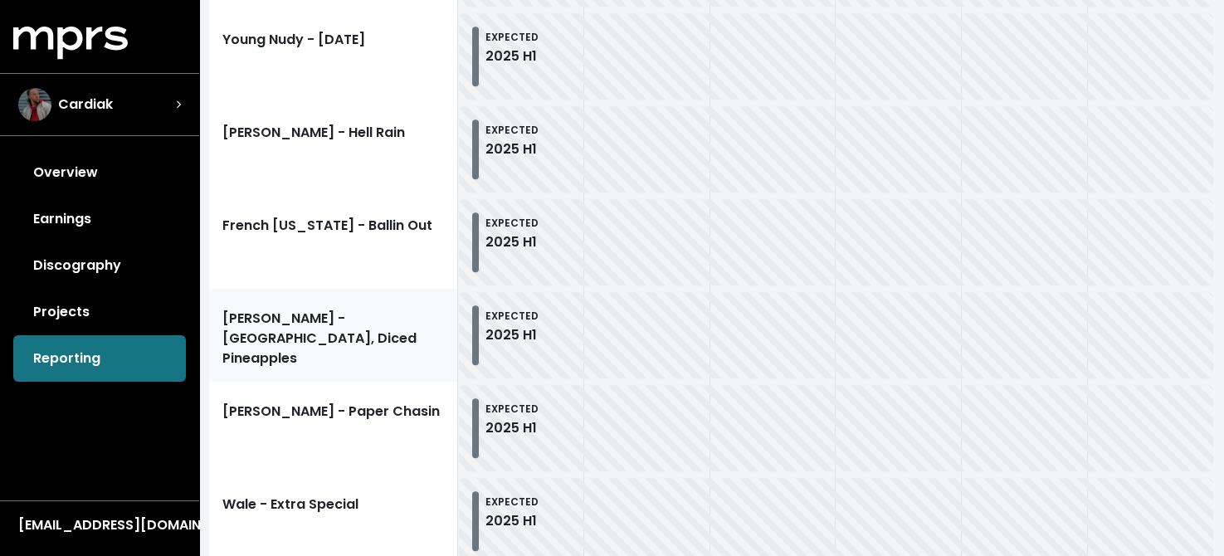
scroll to position [1625, 0]
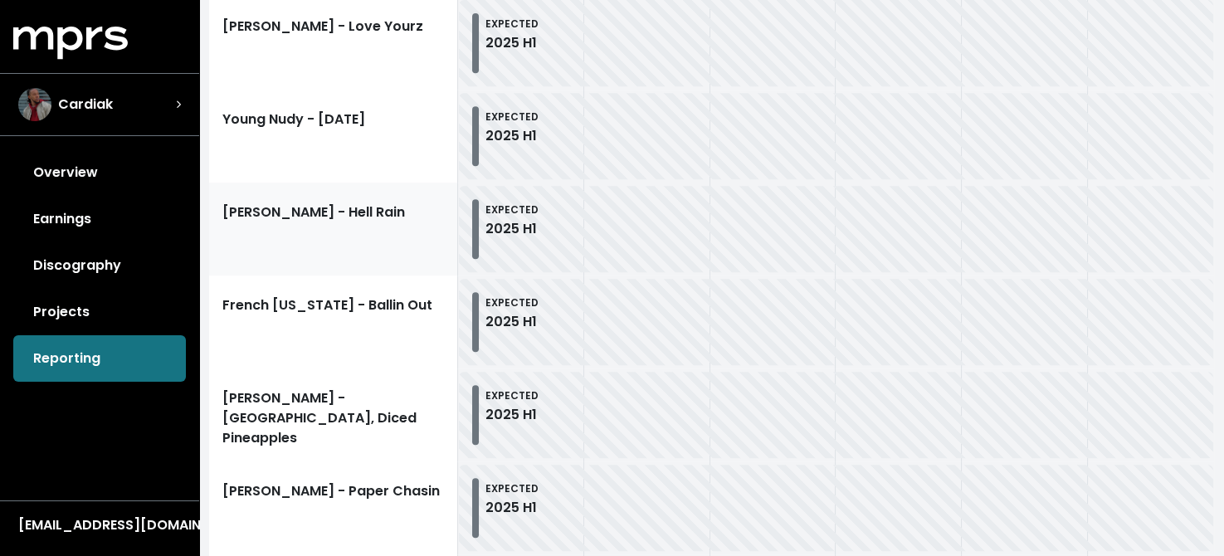
click at [310, 215] on link "[PERSON_NAME] - Hell Rain" at bounding box center [333, 229] width 249 height 93
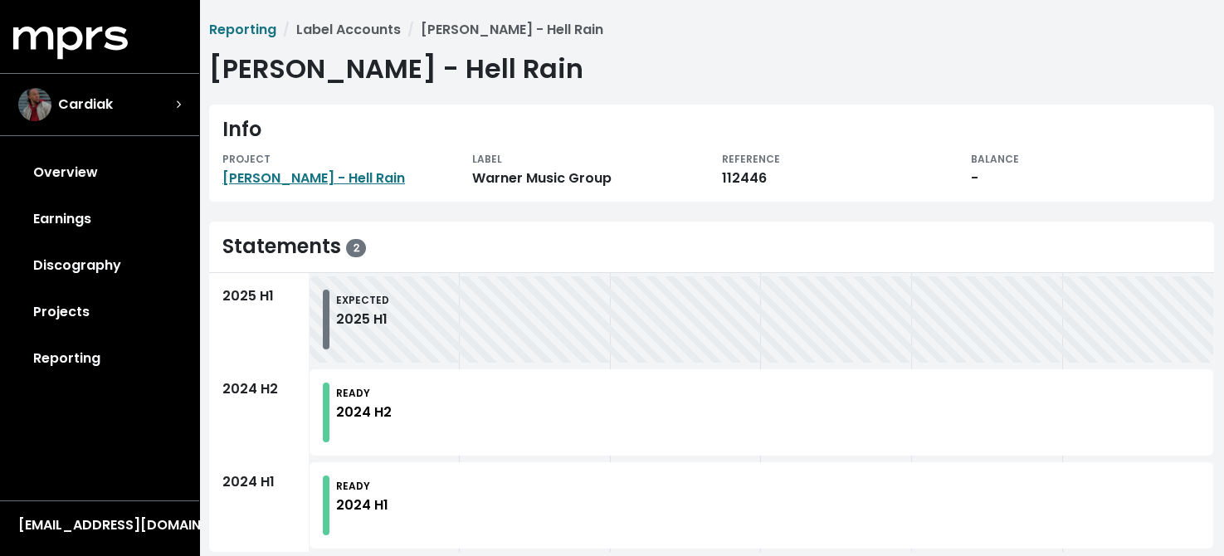
click at [374, 427] on div "READY 2024 H2" at bounding box center [364, 413] width 56 height 60
click at [276, 320] on div "2025 H1" at bounding box center [259, 319] width 100 height 93
click at [51, 359] on link "Reporting" at bounding box center [99, 358] width 173 height 46
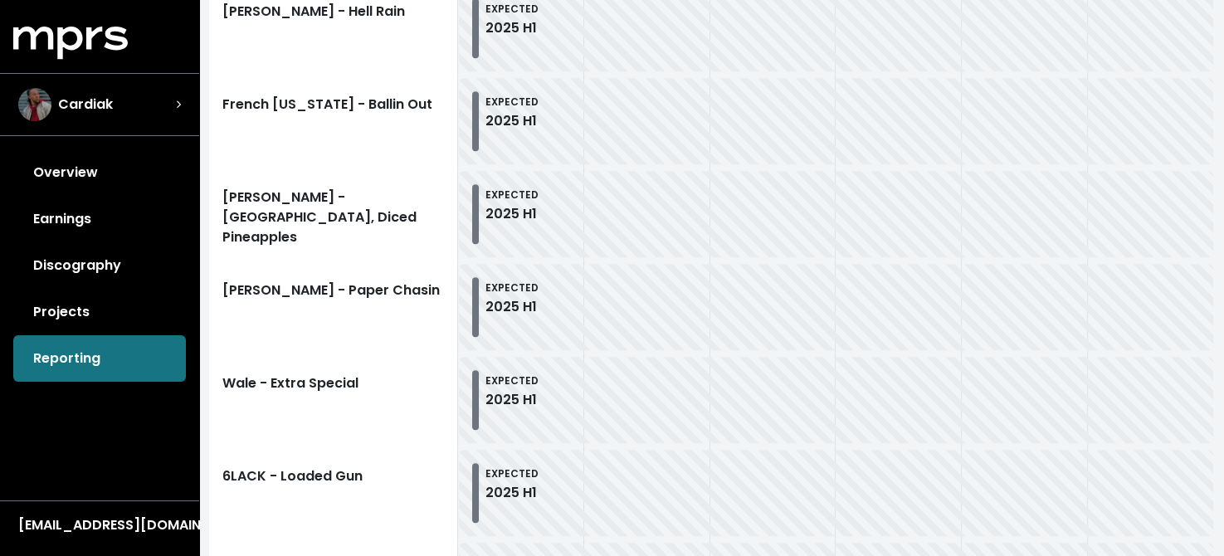
scroll to position [2040, 0]
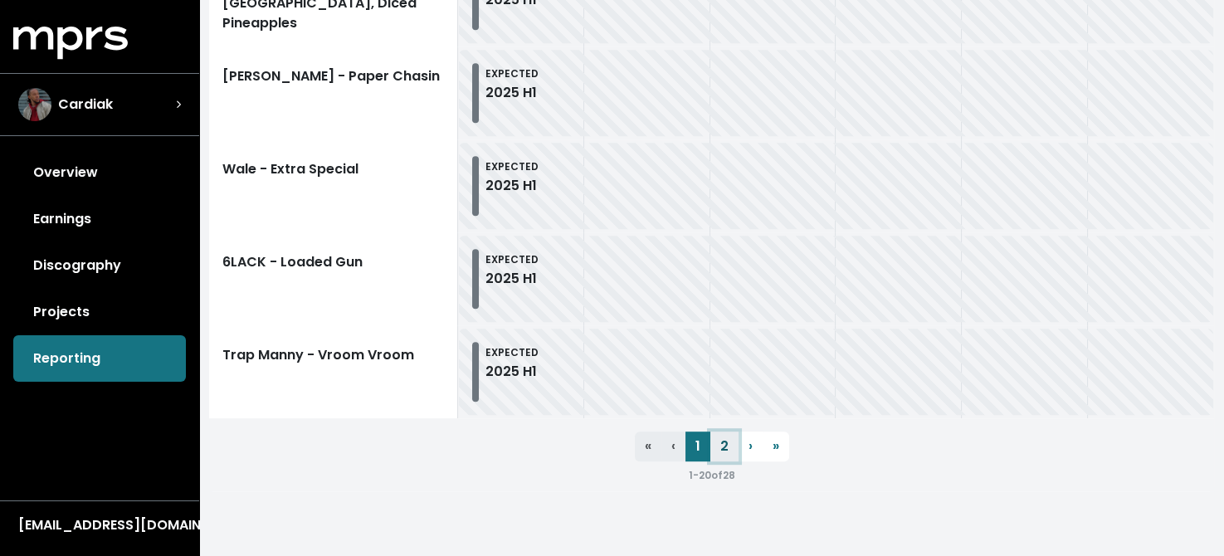
click at [723, 445] on link "2" at bounding box center [725, 447] width 28 height 30
